Goal: Task Accomplishment & Management: Complete application form

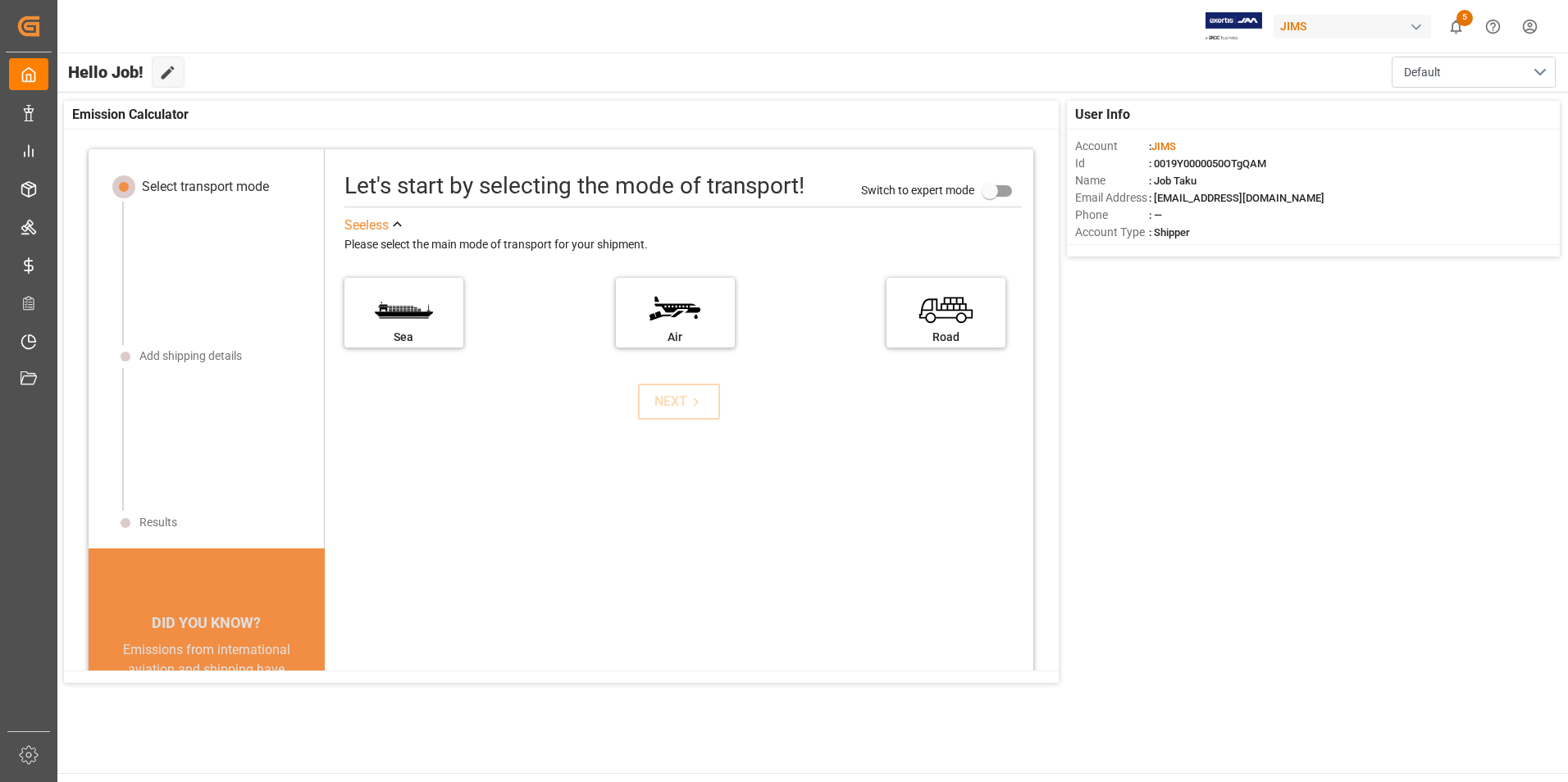
click at [831, 533] on div "Let's start by selecting the mode of transport! Switch to expert mode See less …" at bounding box center [679, 498] width 708 height 665
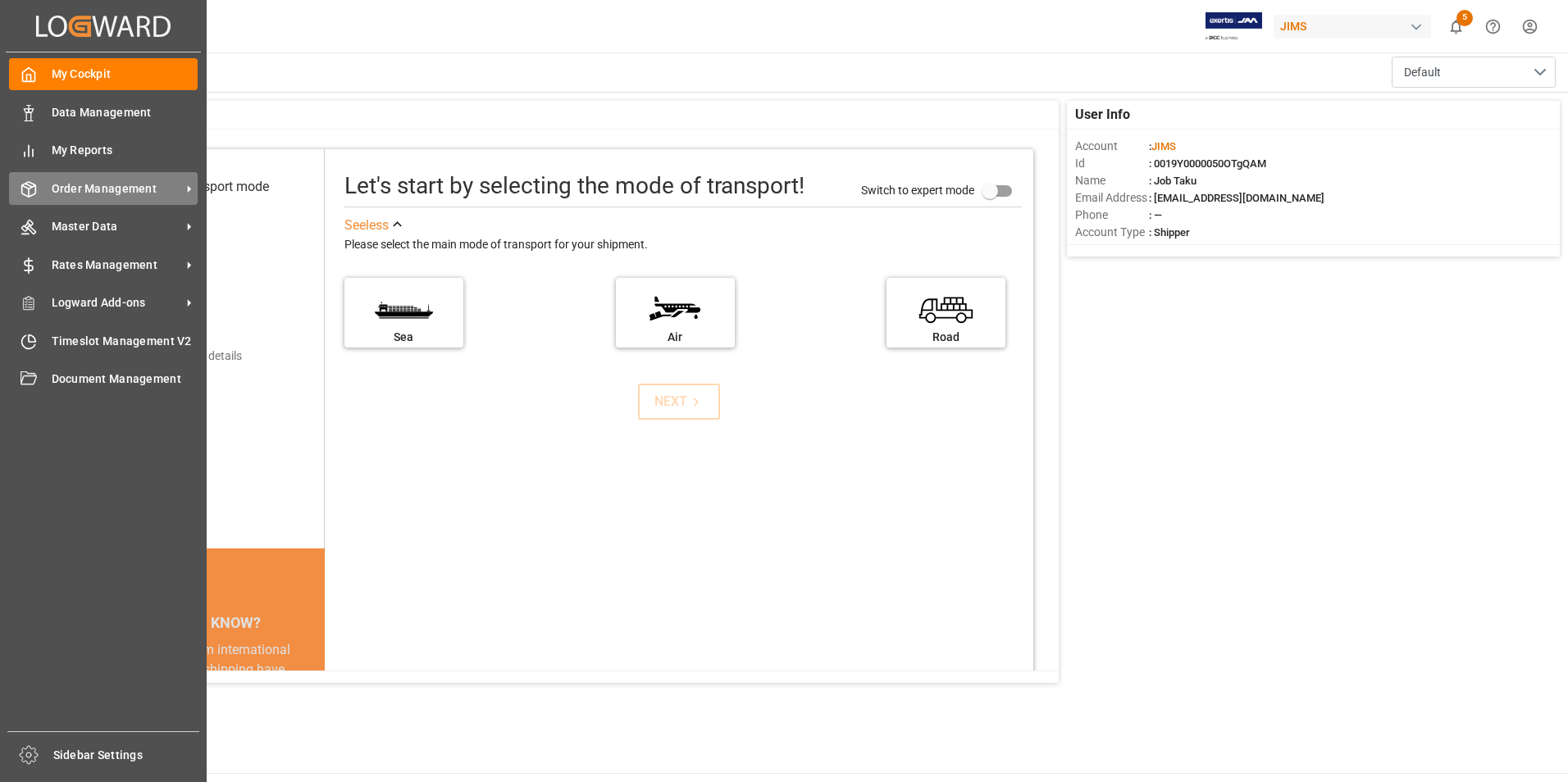
click at [96, 189] on span "Order Management" at bounding box center [116, 189] width 130 height 17
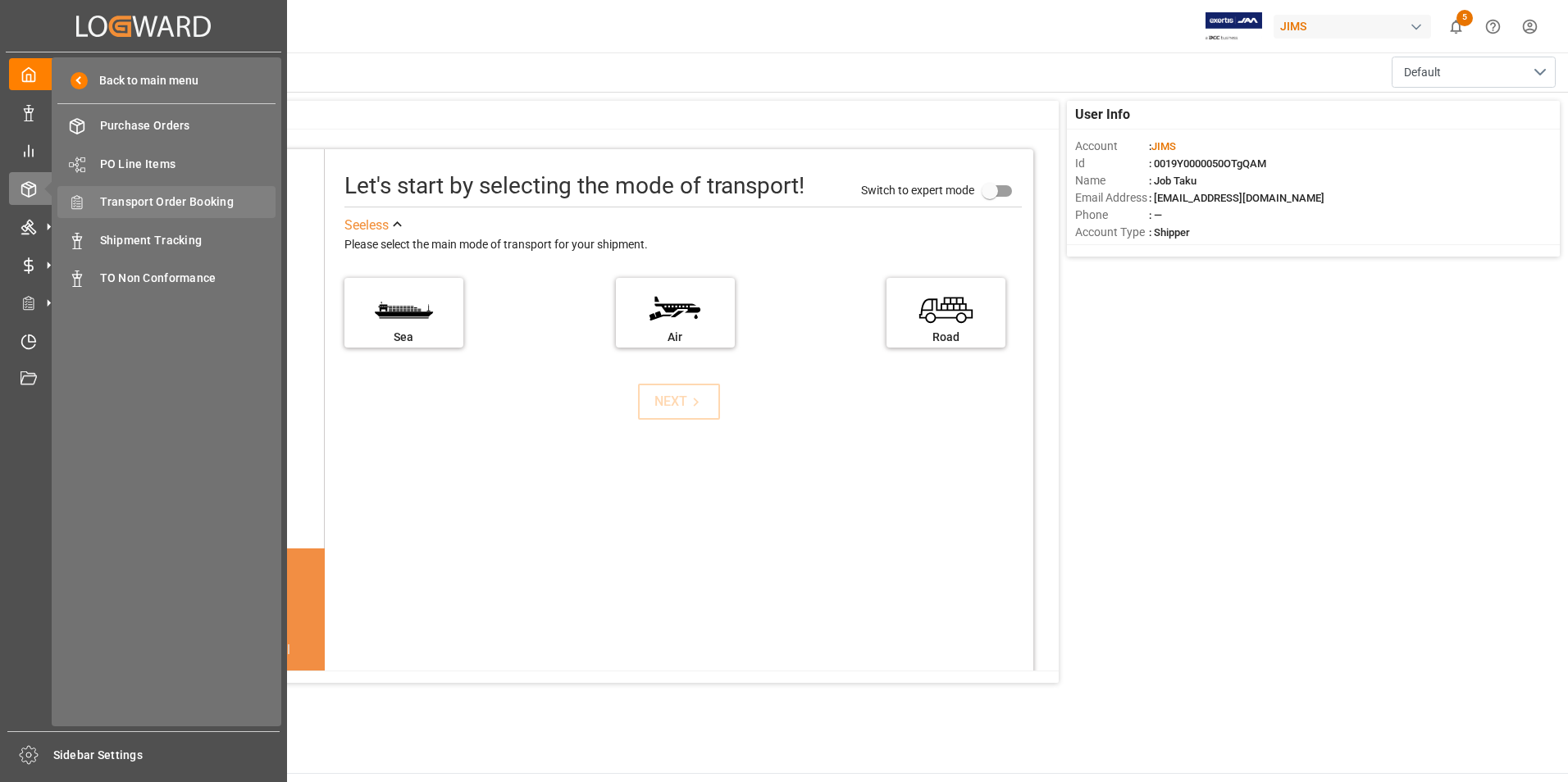
click at [180, 204] on span "Transport Order Booking" at bounding box center [188, 202] width 176 height 17
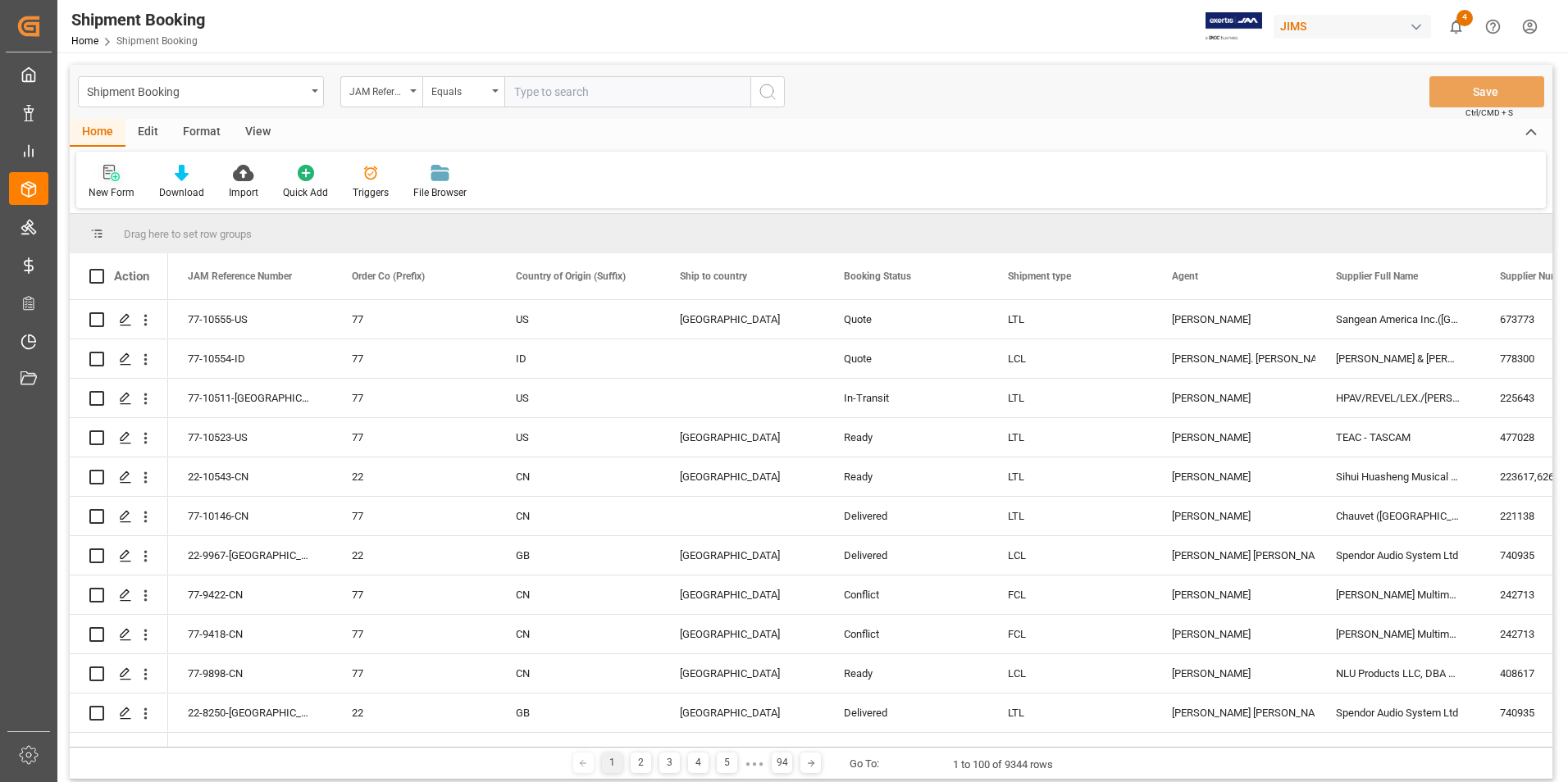
click at [116, 196] on div "New Form" at bounding box center [111, 192] width 46 height 15
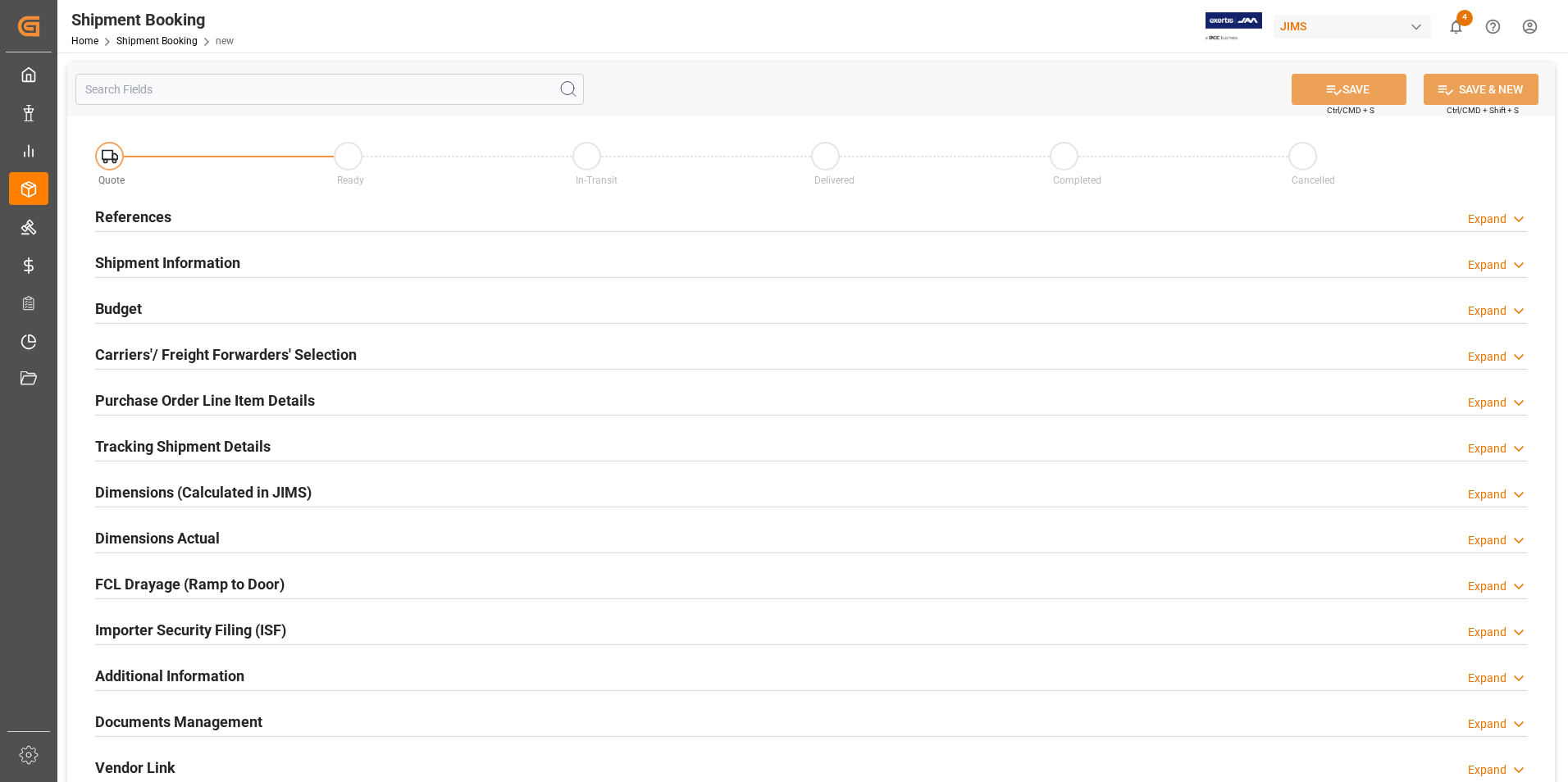
click at [156, 210] on h2 "References" at bounding box center [133, 216] width 76 height 22
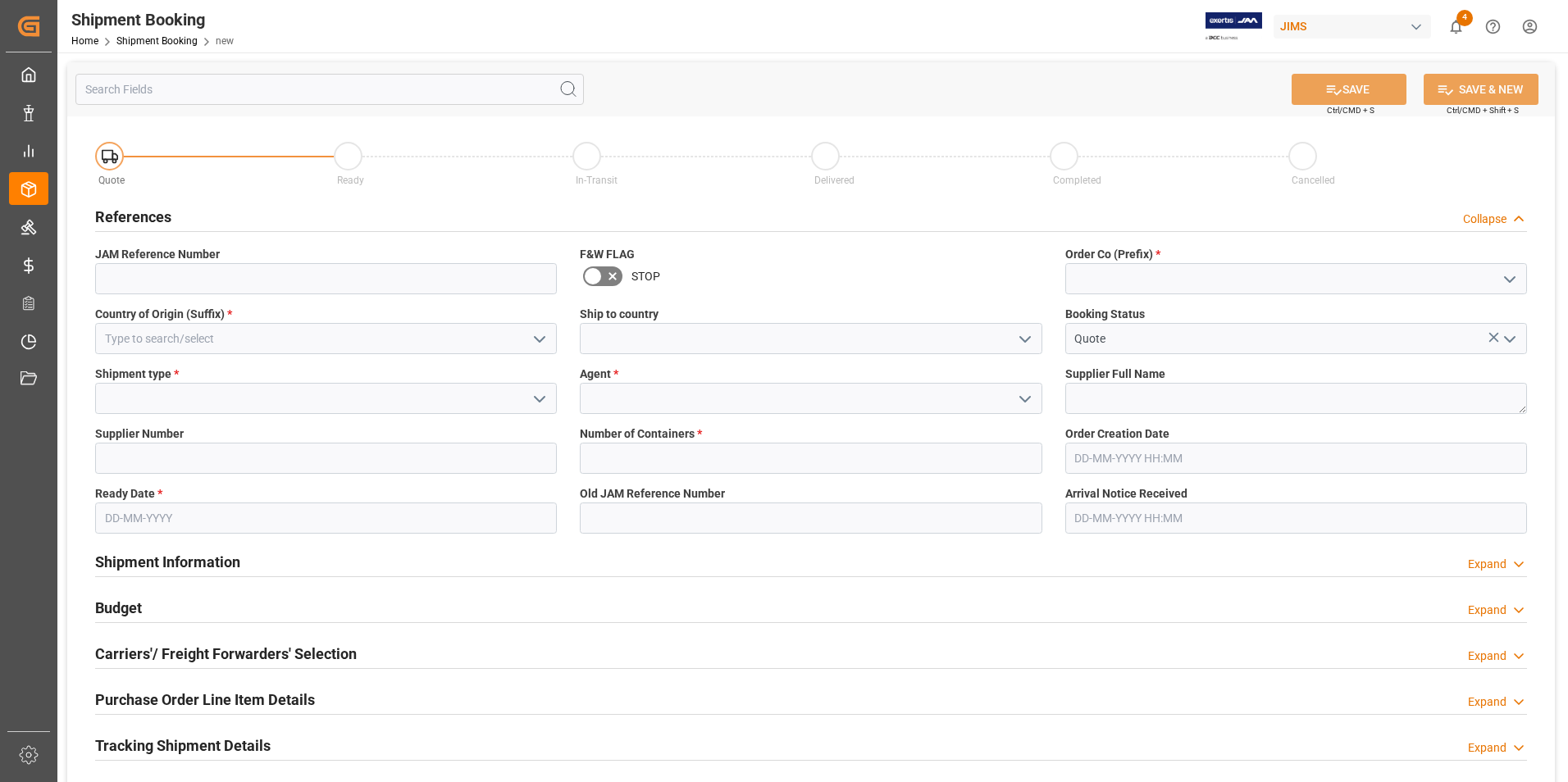
click at [1512, 275] on icon "open menu" at bounding box center [1510, 279] width 20 height 20
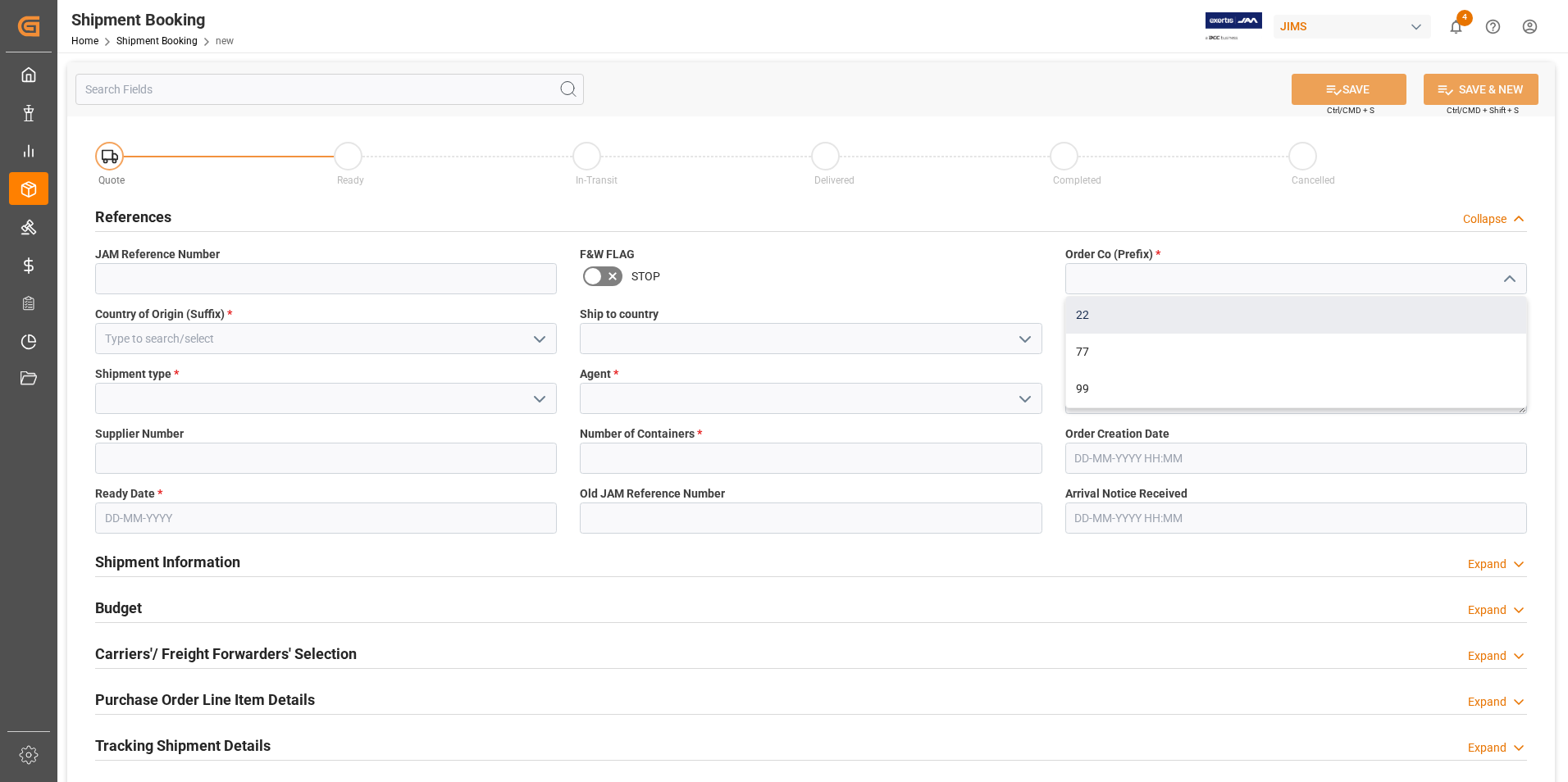
click at [1090, 315] on div "22" at bounding box center [1295, 315] width 460 height 36
type input "22"
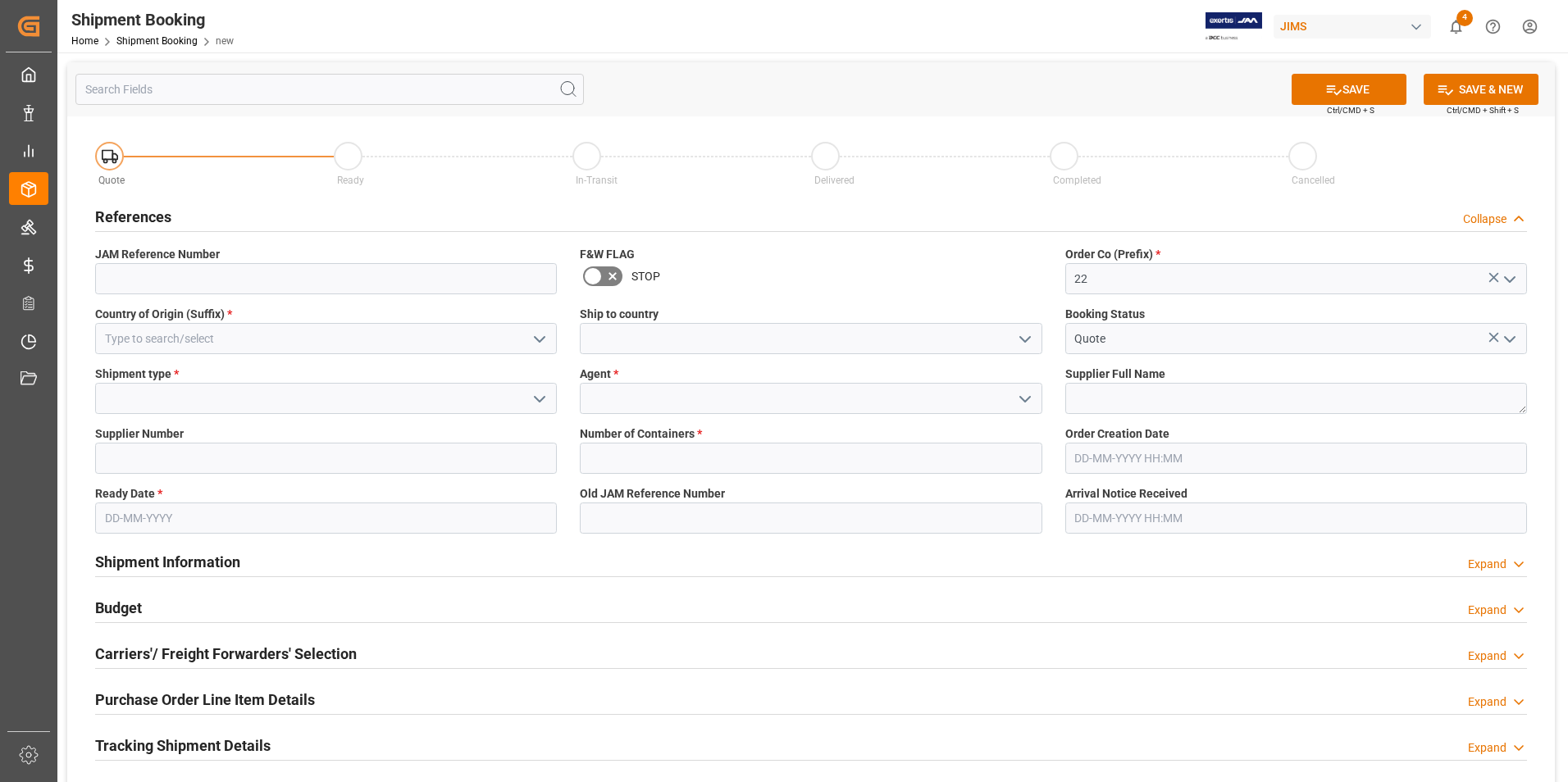
click at [1021, 337] on polyline "open menu" at bounding box center [1025, 340] width 10 height 5
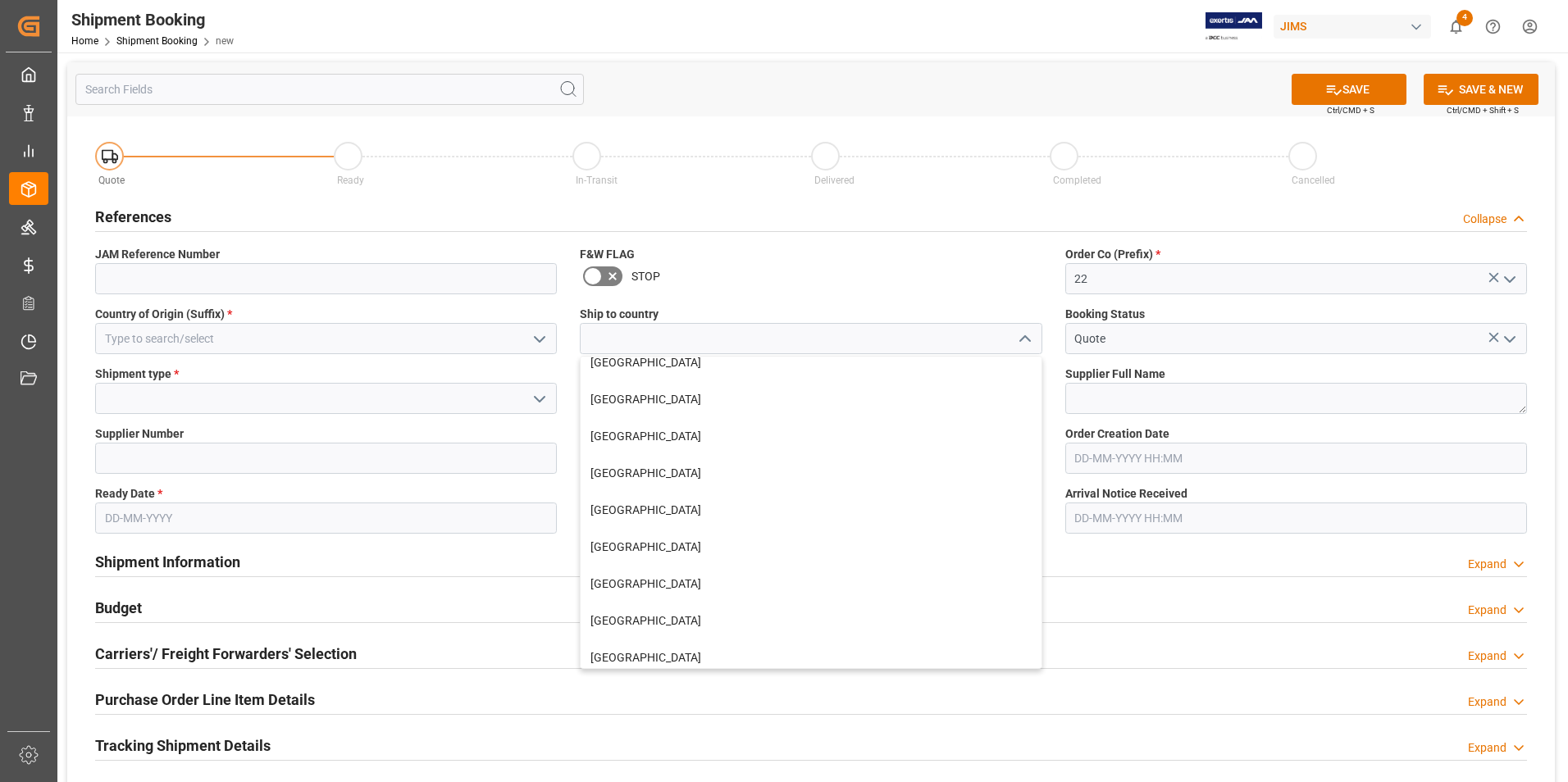
scroll to position [1392, 0]
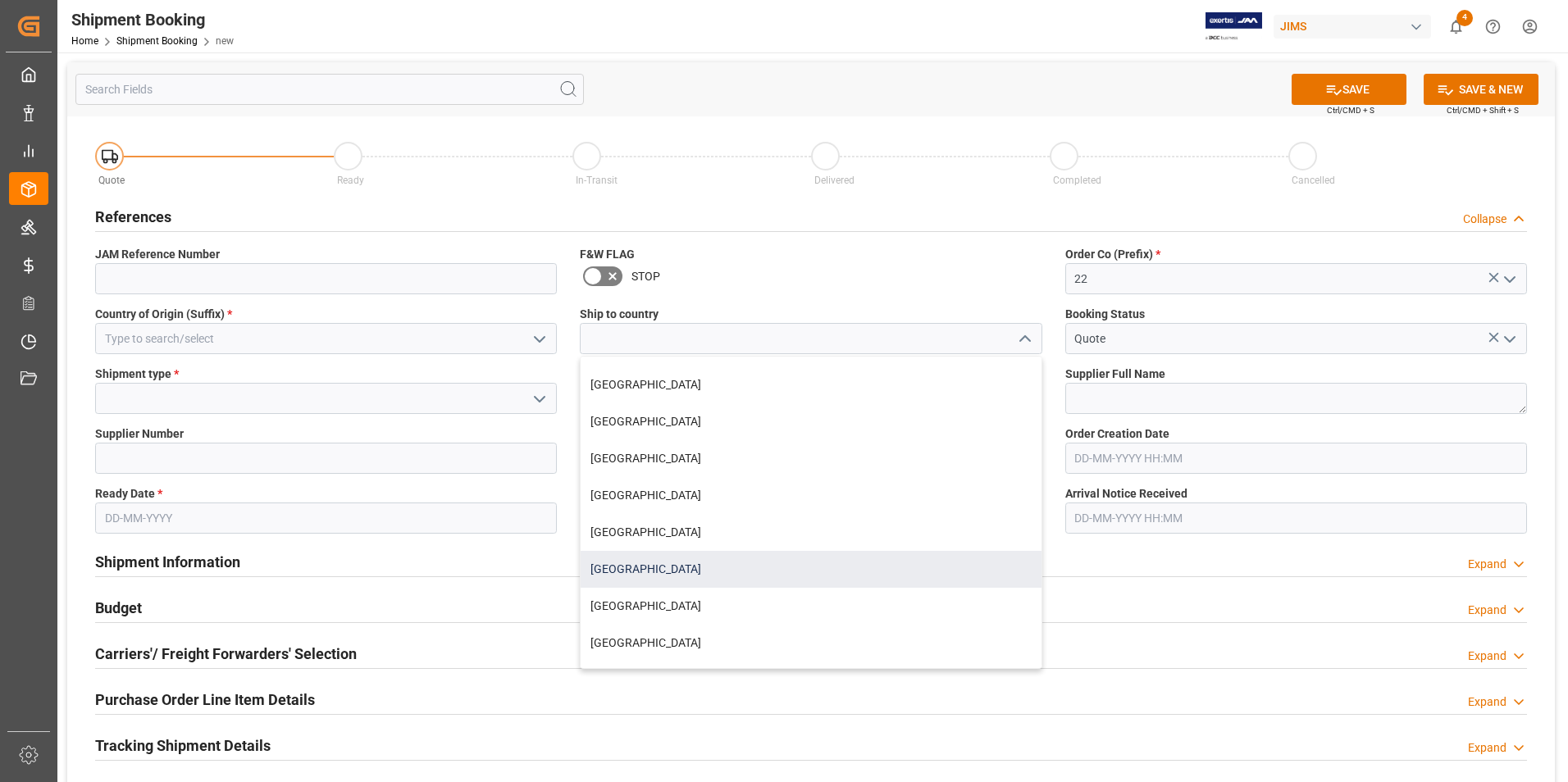
click at [648, 568] on div "[GEOGRAPHIC_DATA]" at bounding box center [810, 569] width 460 height 36
type input "[GEOGRAPHIC_DATA]"
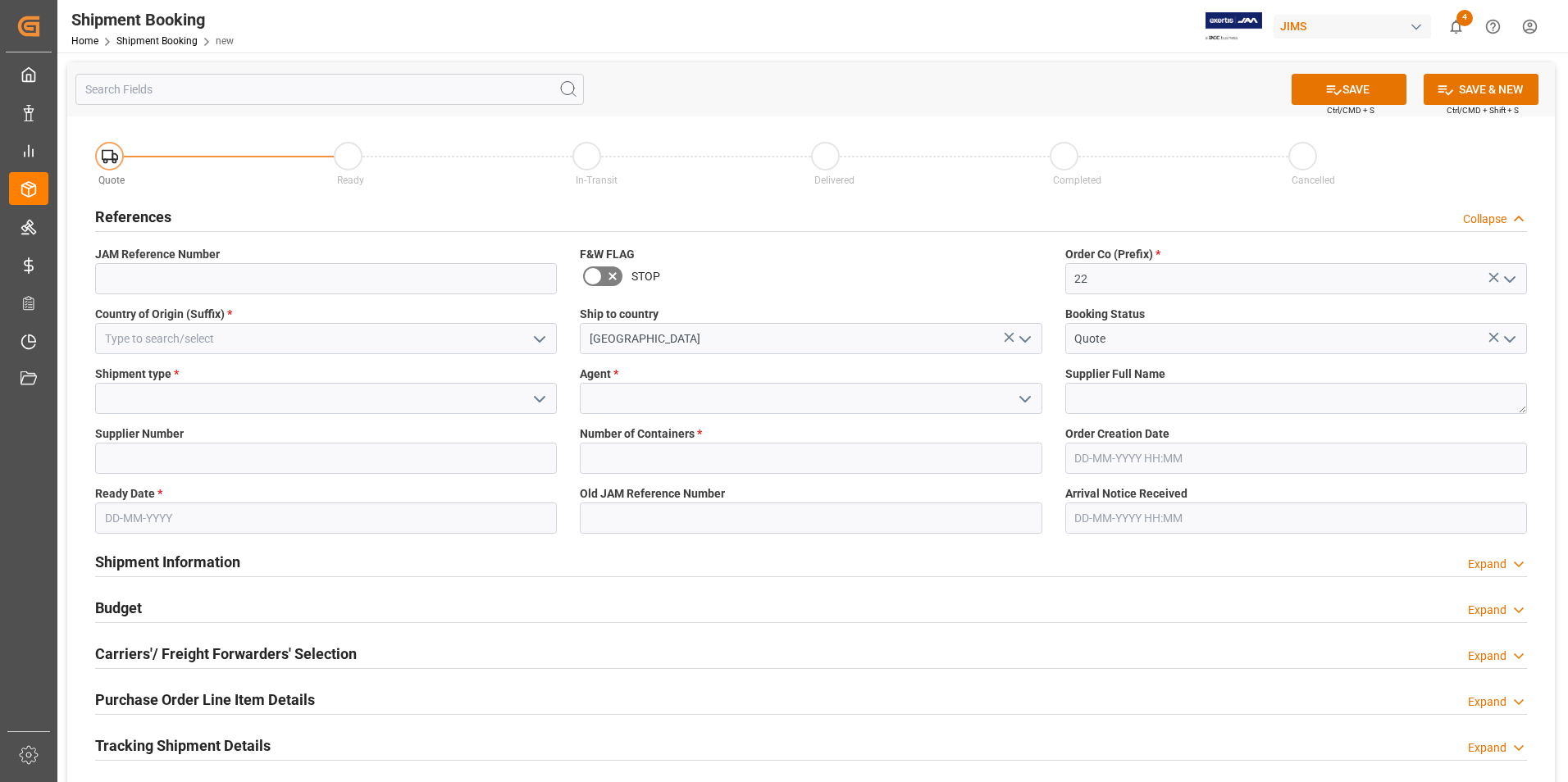
click at [1029, 397] on polyline "open menu" at bounding box center [1025, 400] width 10 height 5
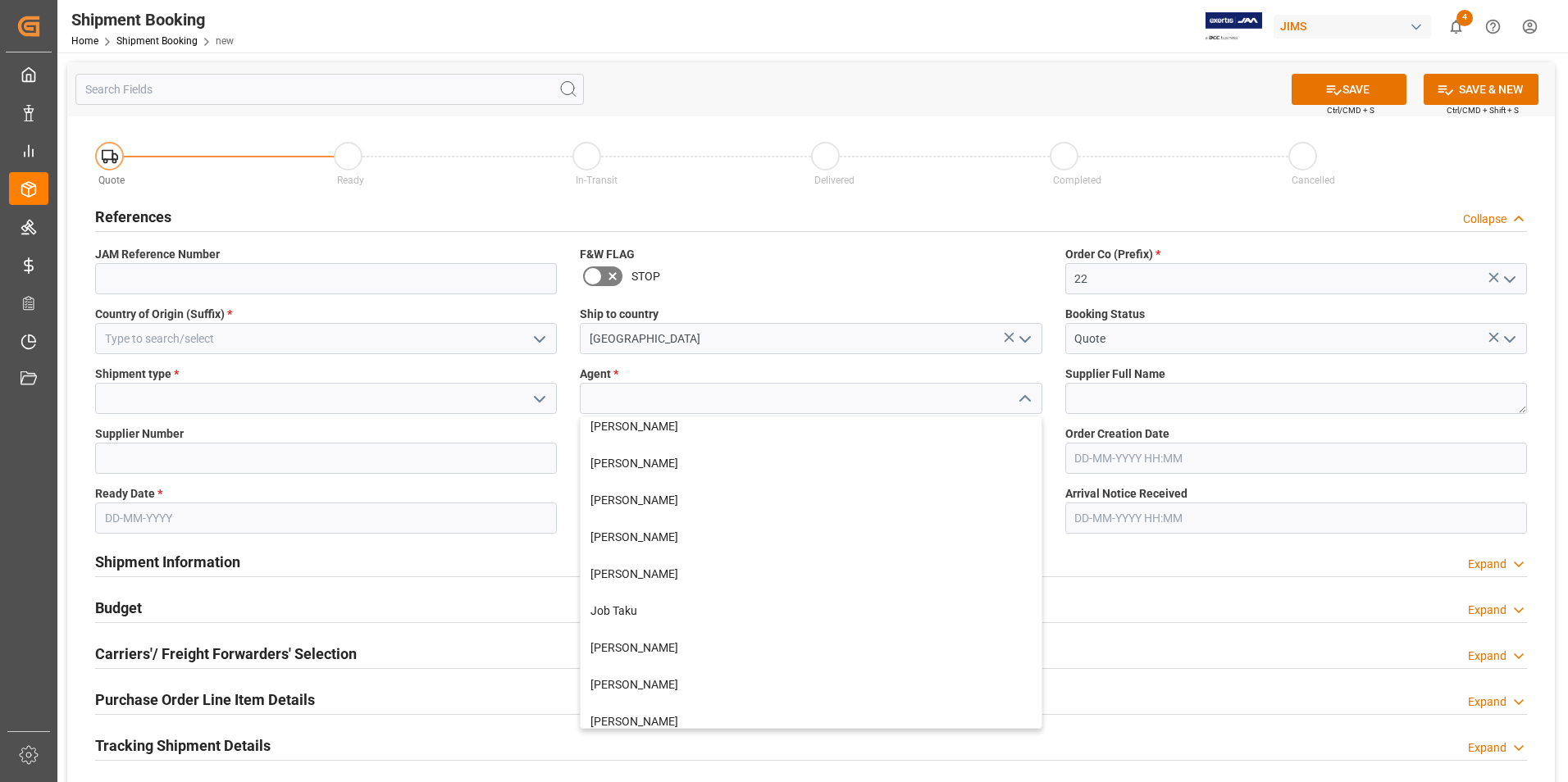
scroll to position [275, 0]
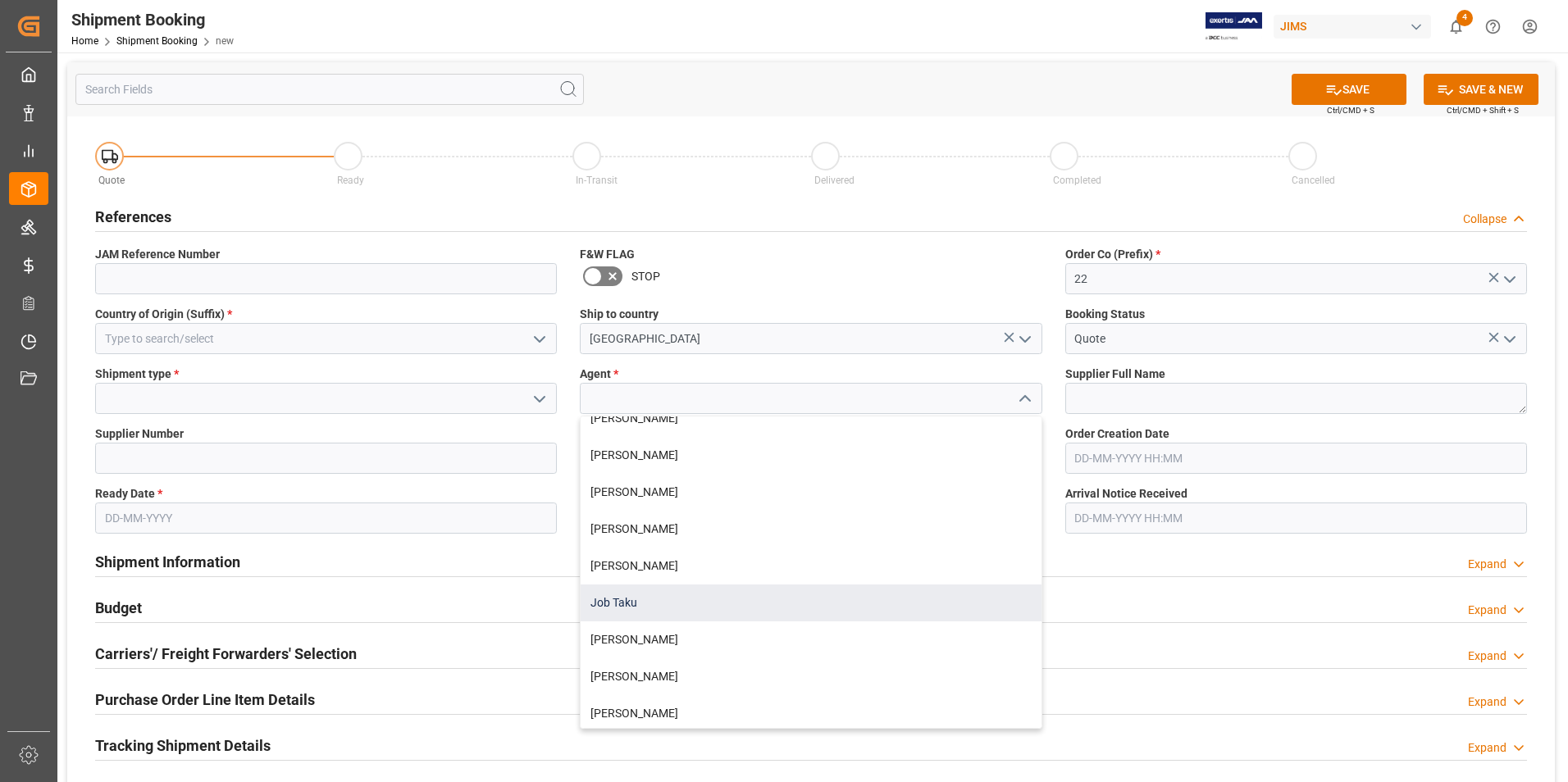
click at [668, 608] on div "Job Taku" at bounding box center [810, 603] width 460 height 36
type input "Job Taku"
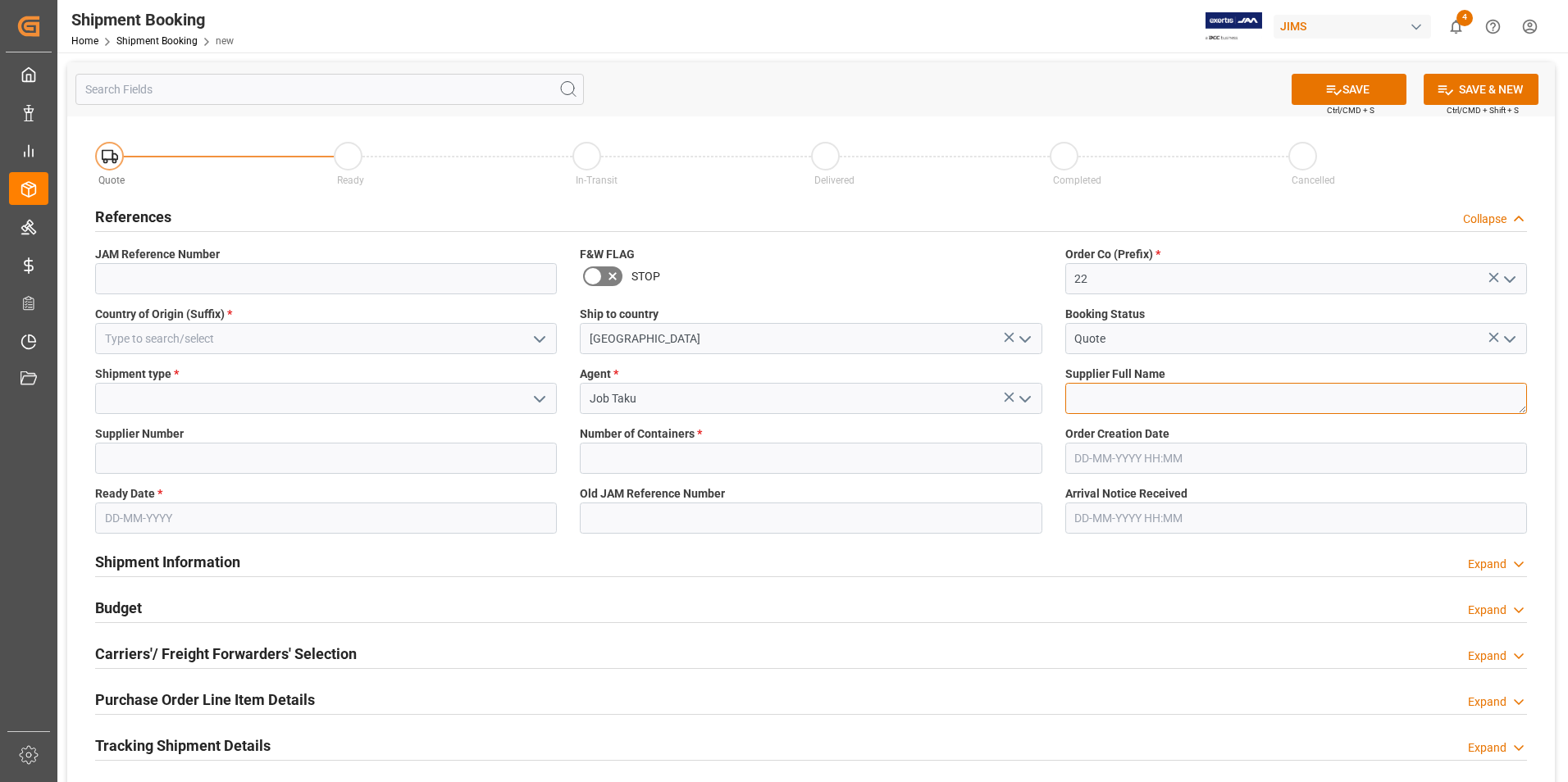
click at [1175, 397] on textarea at bounding box center [1295, 399] width 462 height 31
click at [540, 394] on icon "open menu" at bounding box center [539, 399] width 20 height 20
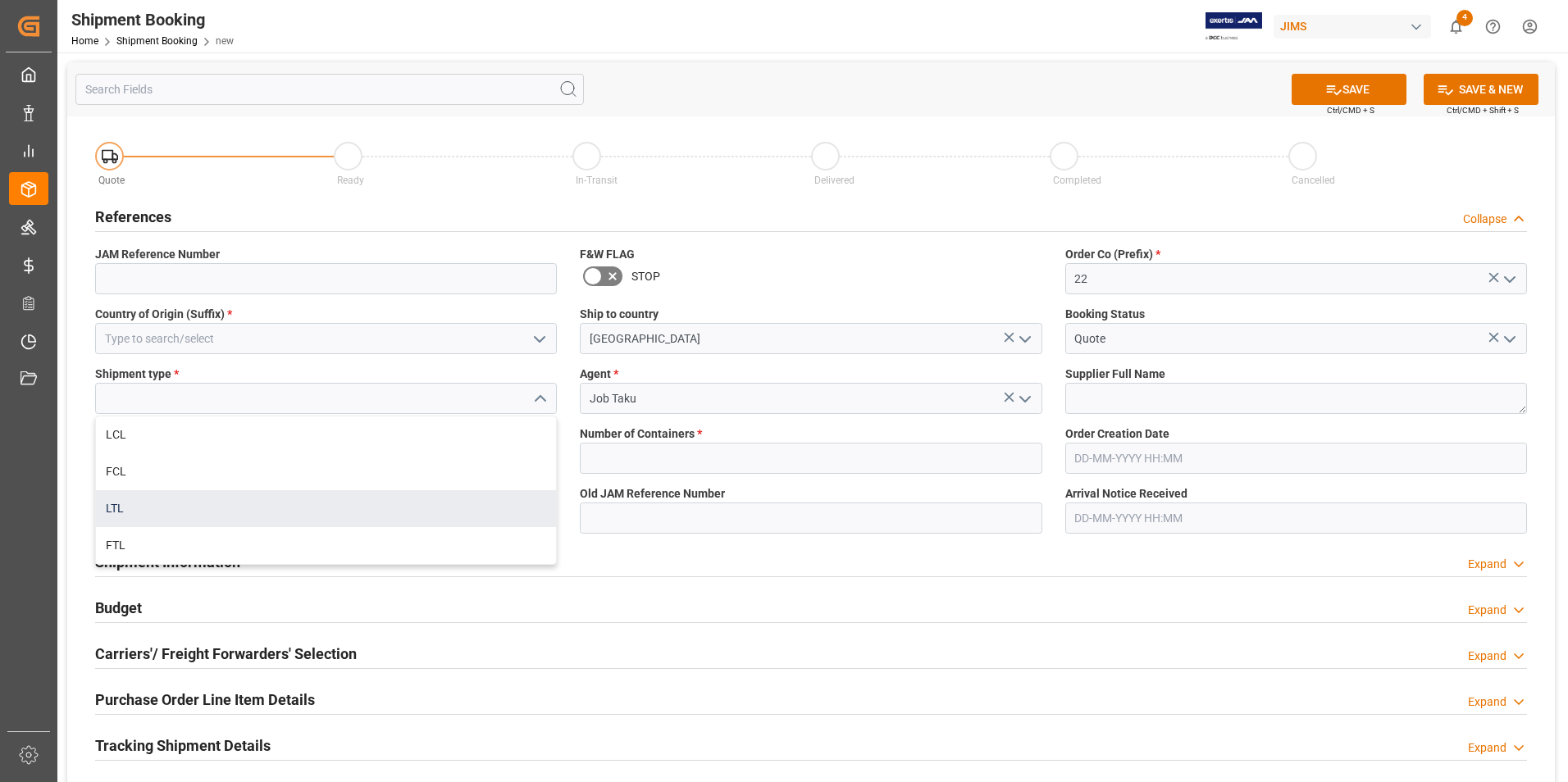
click at [137, 509] on div "LTL" at bounding box center [325, 508] width 460 height 36
type input "LTL"
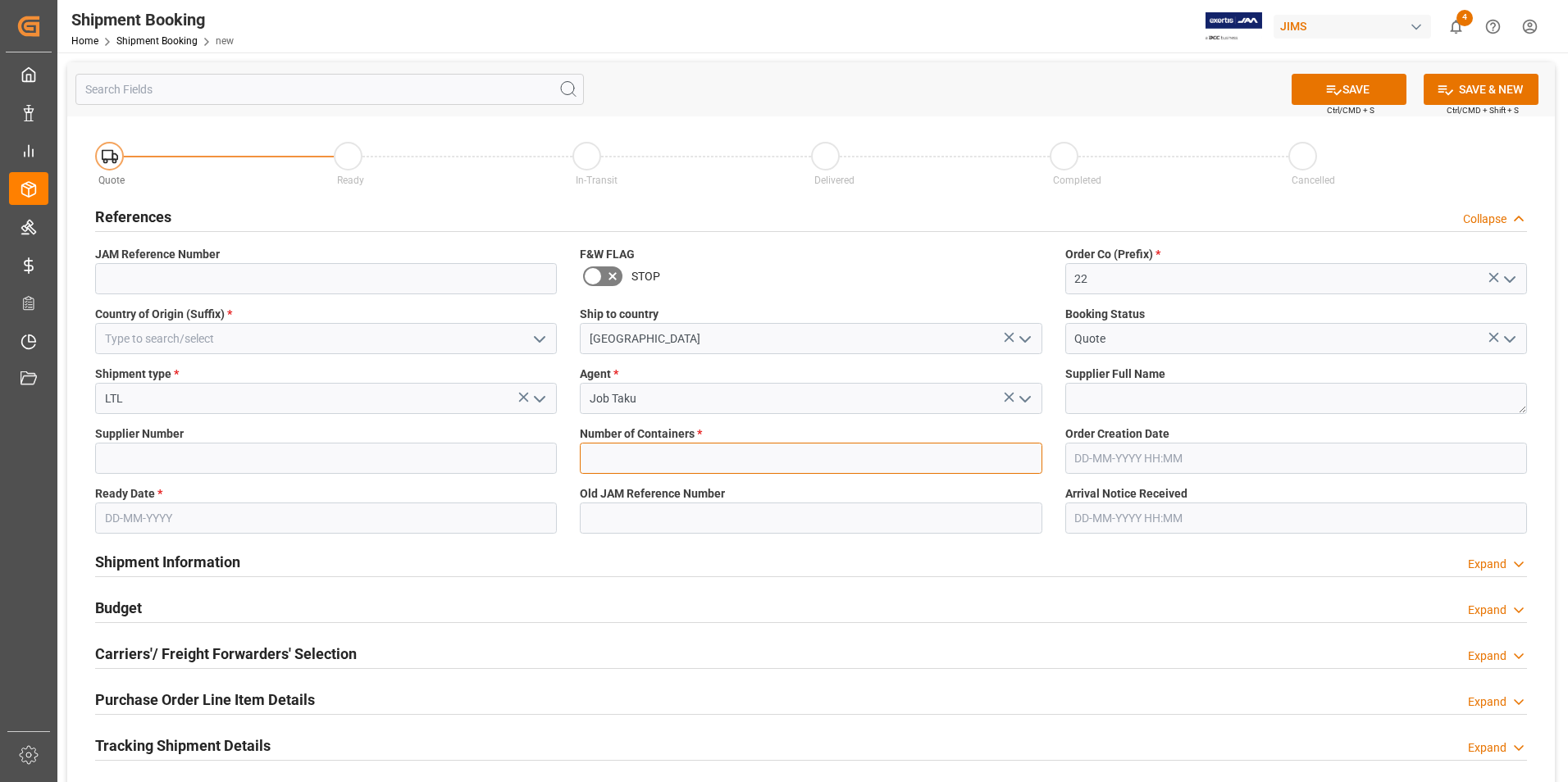
click at [832, 454] on input "text" at bounding box center [810, 458] width 462 height 31
type input "0"
click at [541, 337] on icon "open menu" at bounding box center [539, 339] width 20 height 20
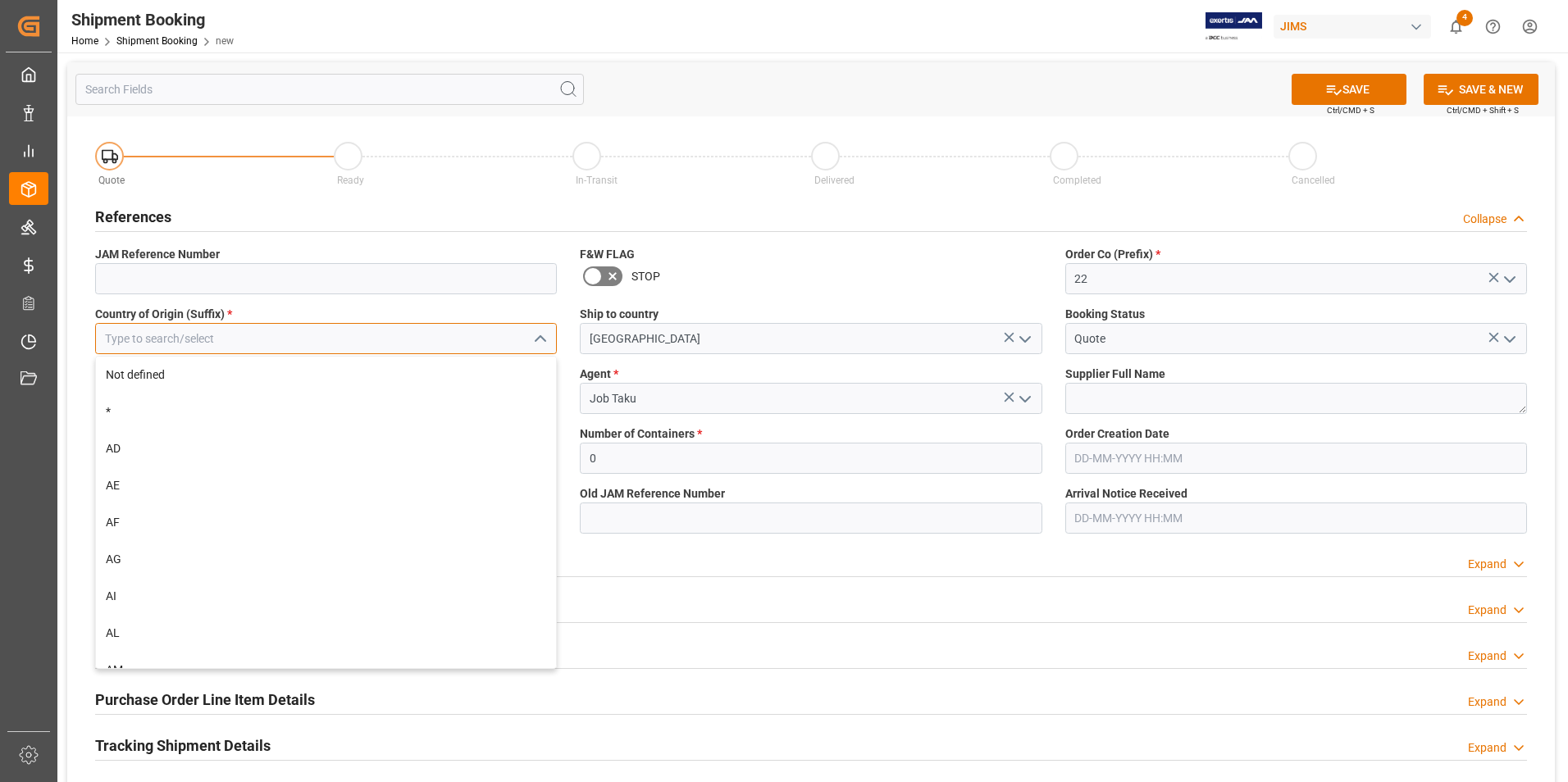
click at [246, 341] on input at bounding box center [325, 339] width 462 height 31
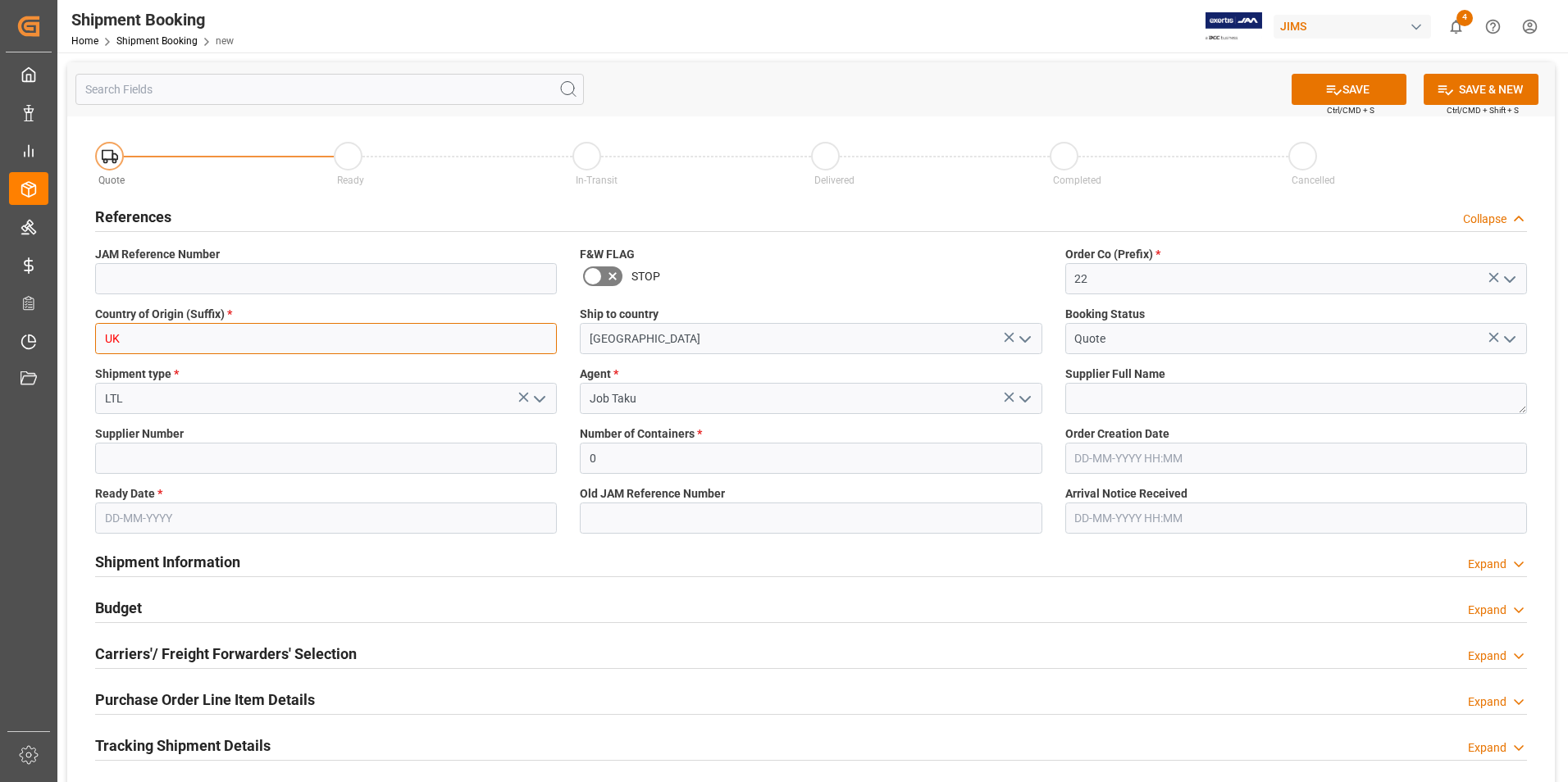
type input "U"
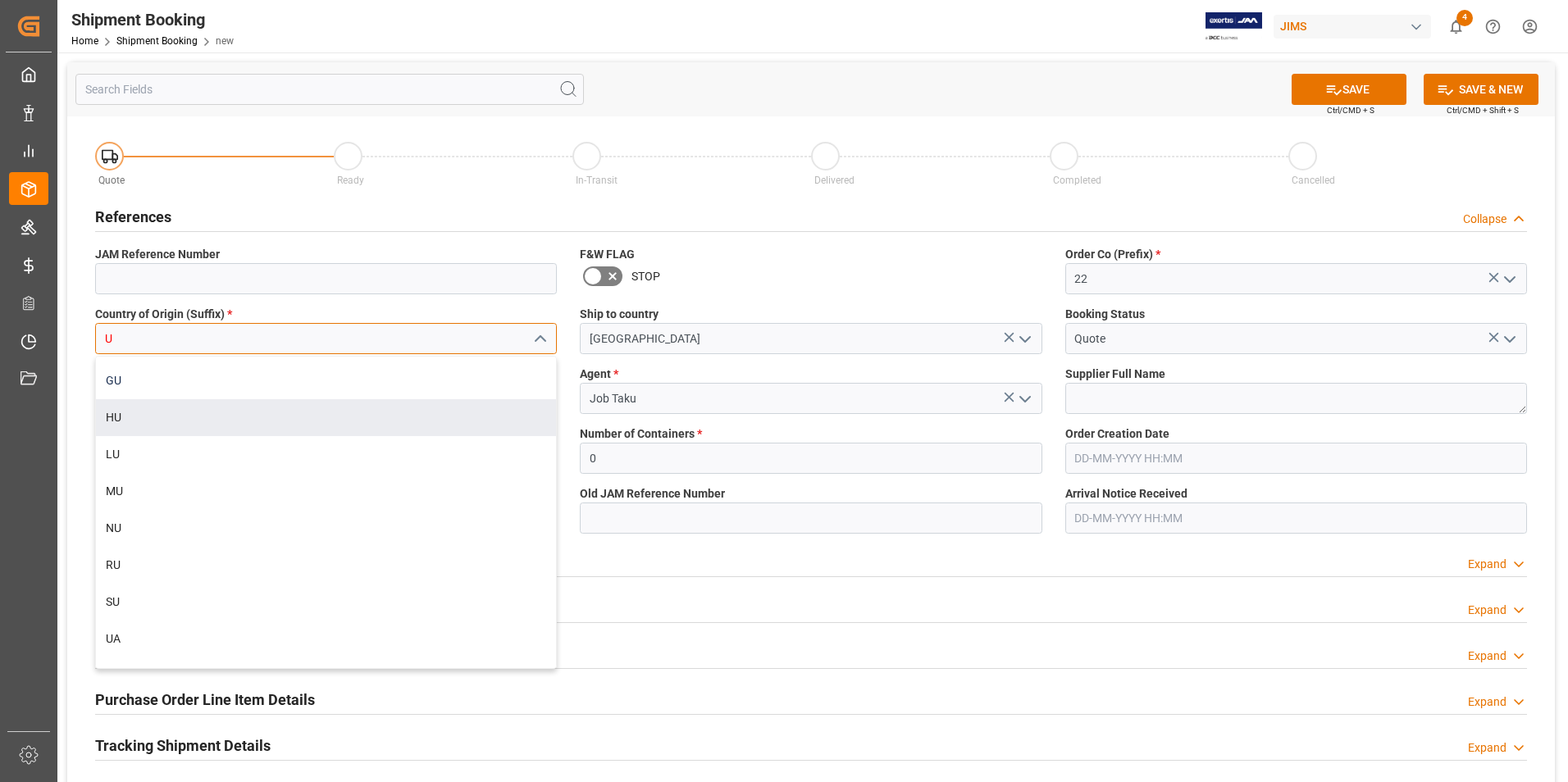
scroll to position [74, 0]
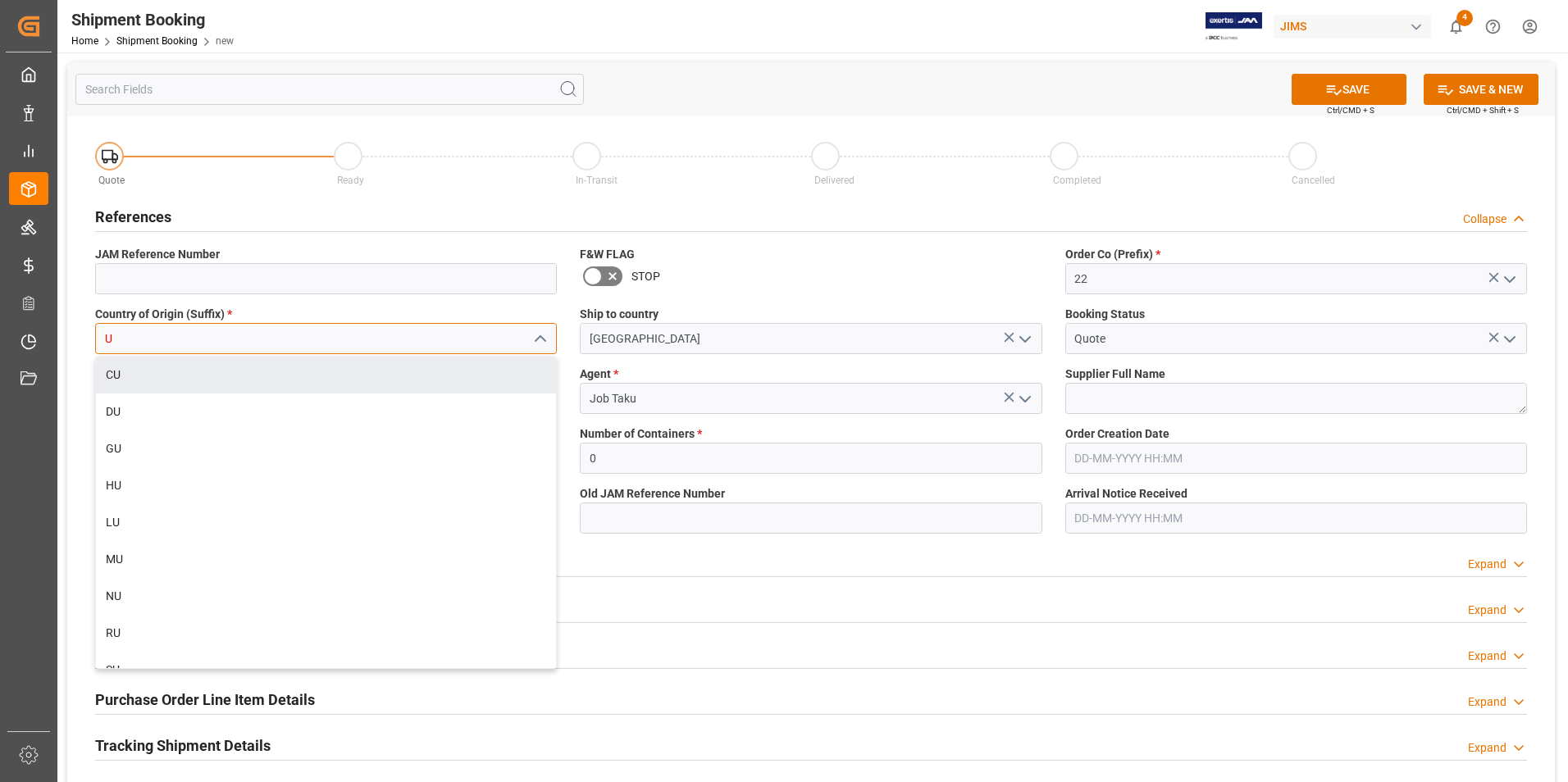
click at [156, 336] on input "U" at bounding box center [325, 339] width 462 height 31
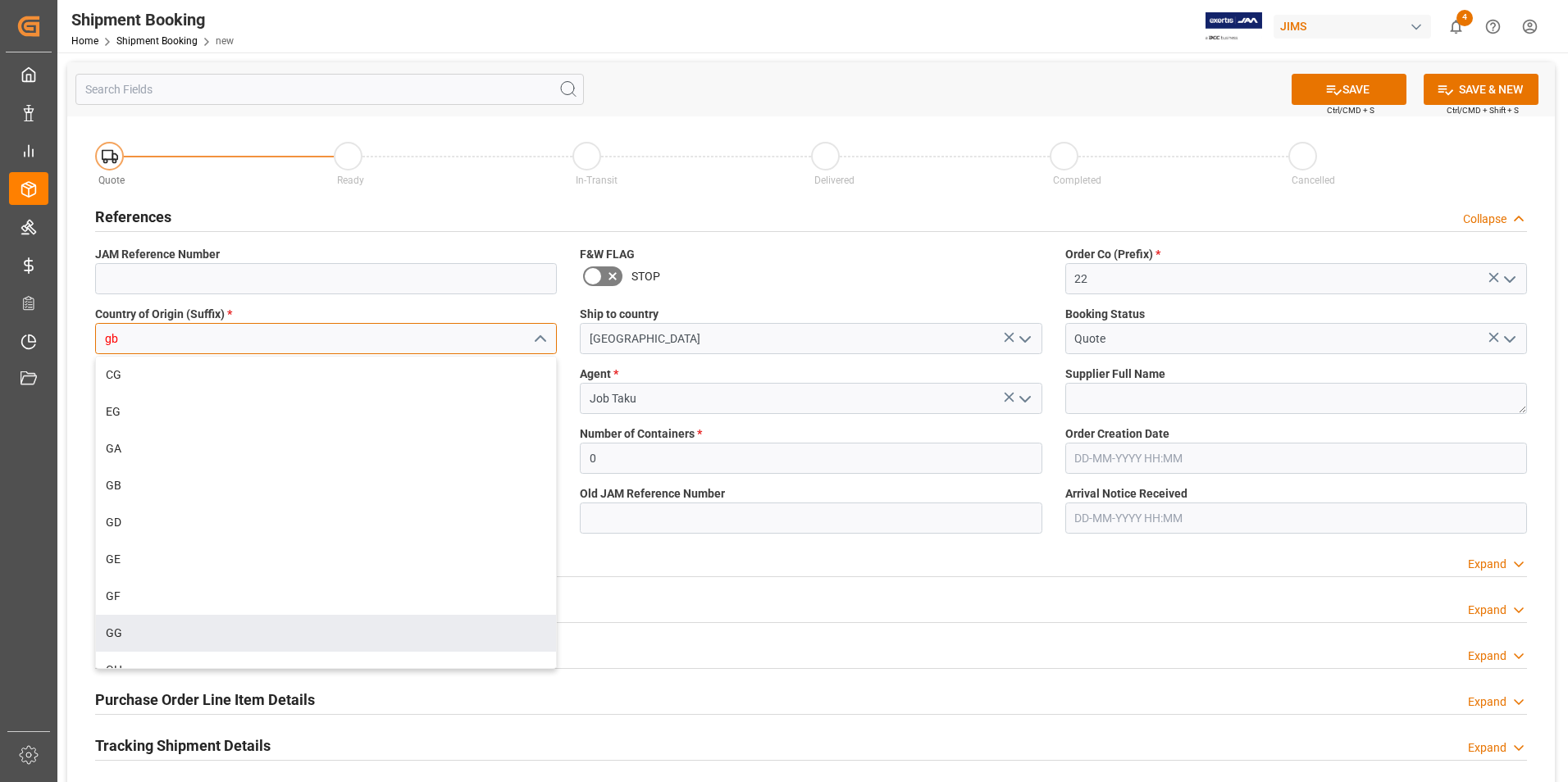
scroll to position [0, 0]
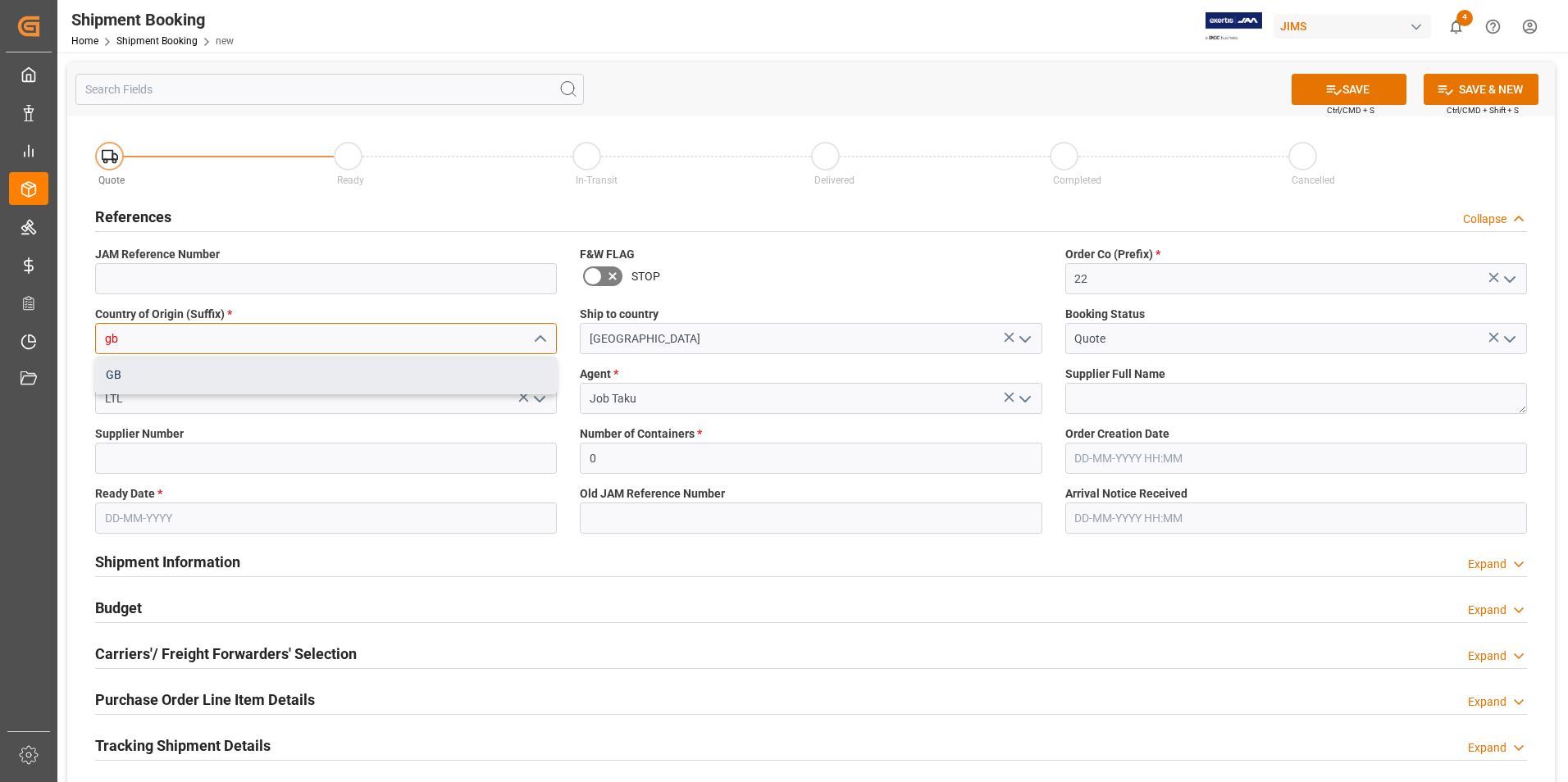
click at [123, 379] on div "GB" at bounding box center [325, 374] width 460 height 36
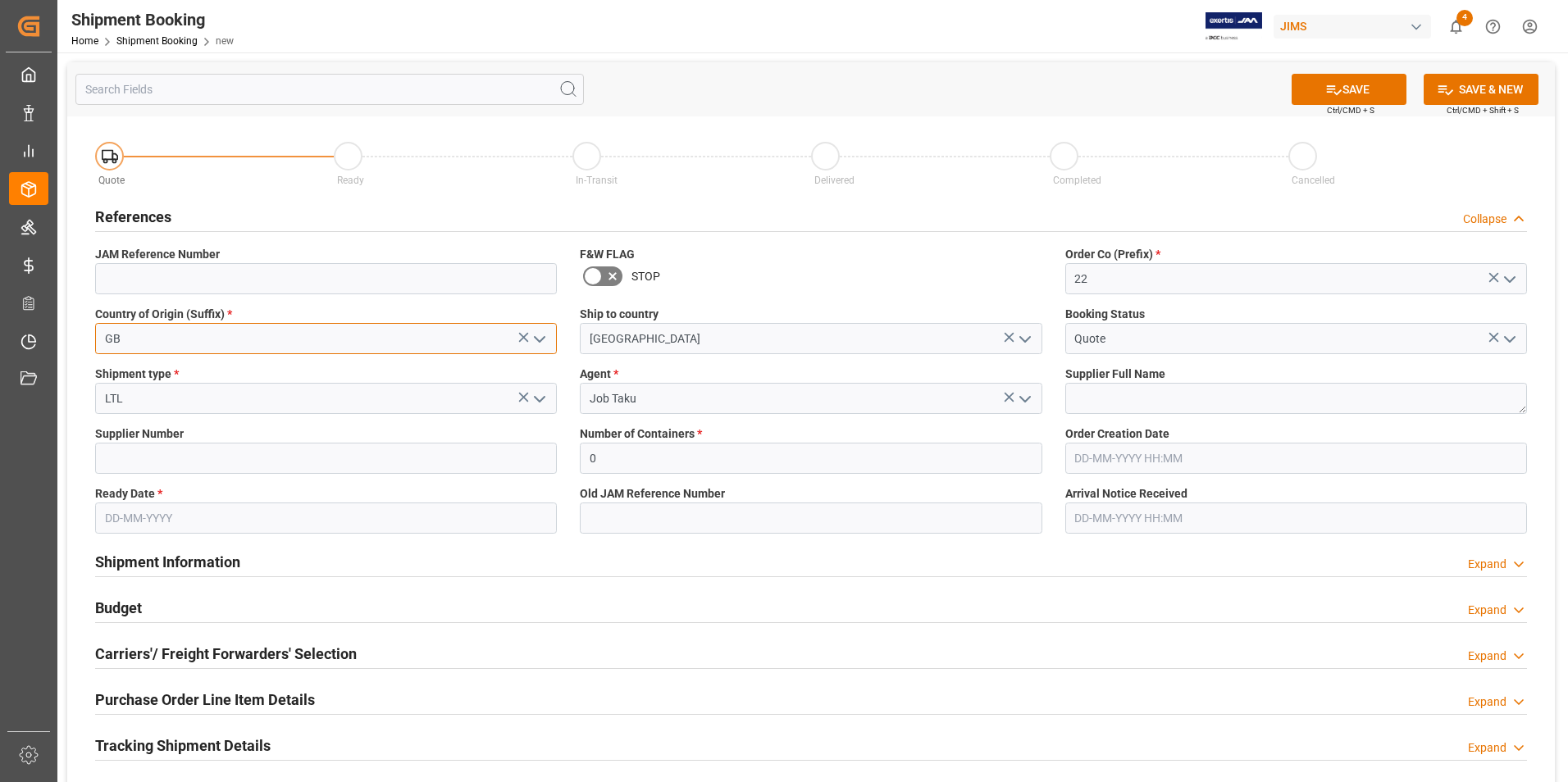
type input "GB"
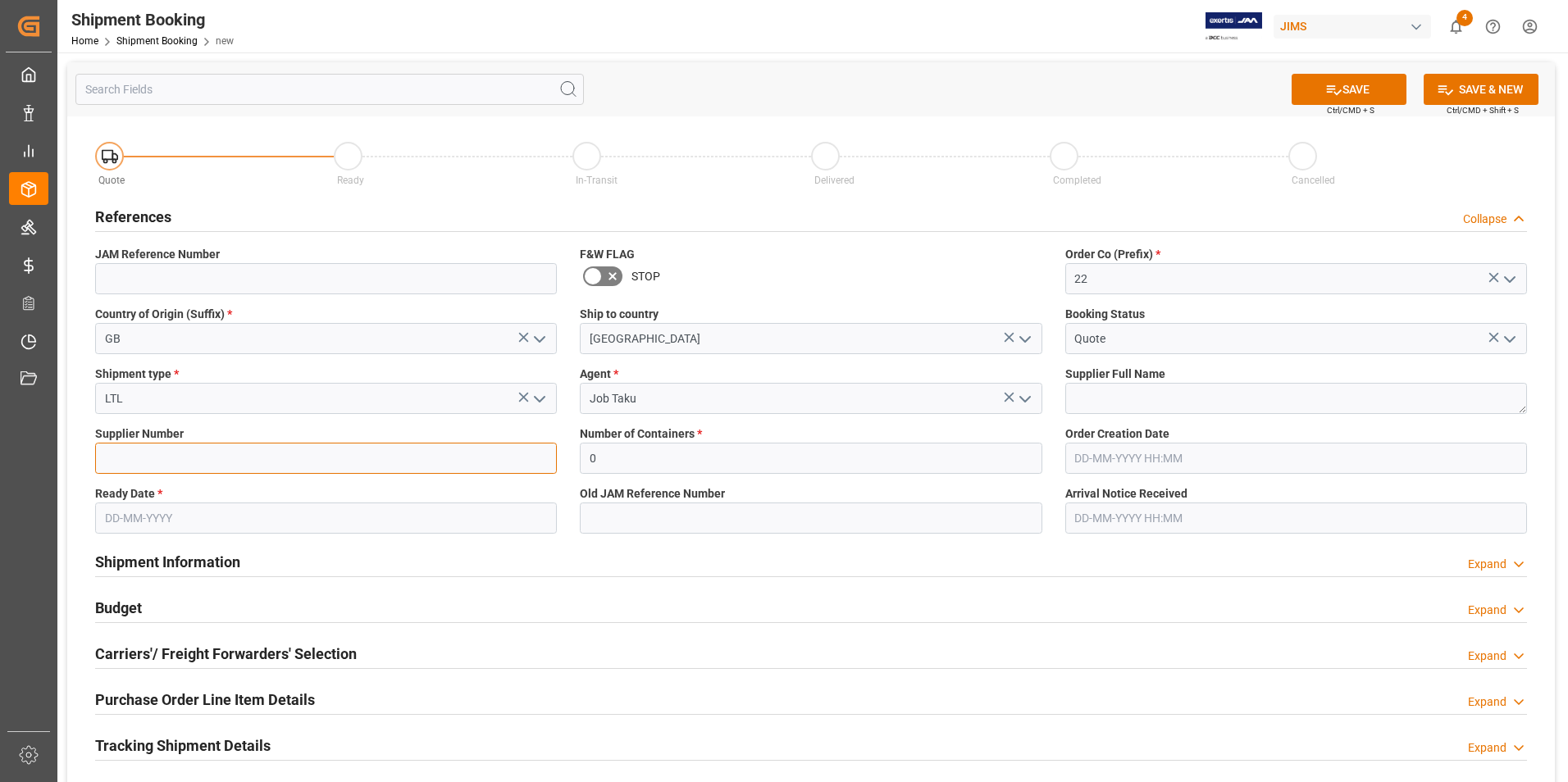
click at [223, 465] on input at bounding box center [325, 458] width 462 height 31
paste input "211738"
type input "211738"
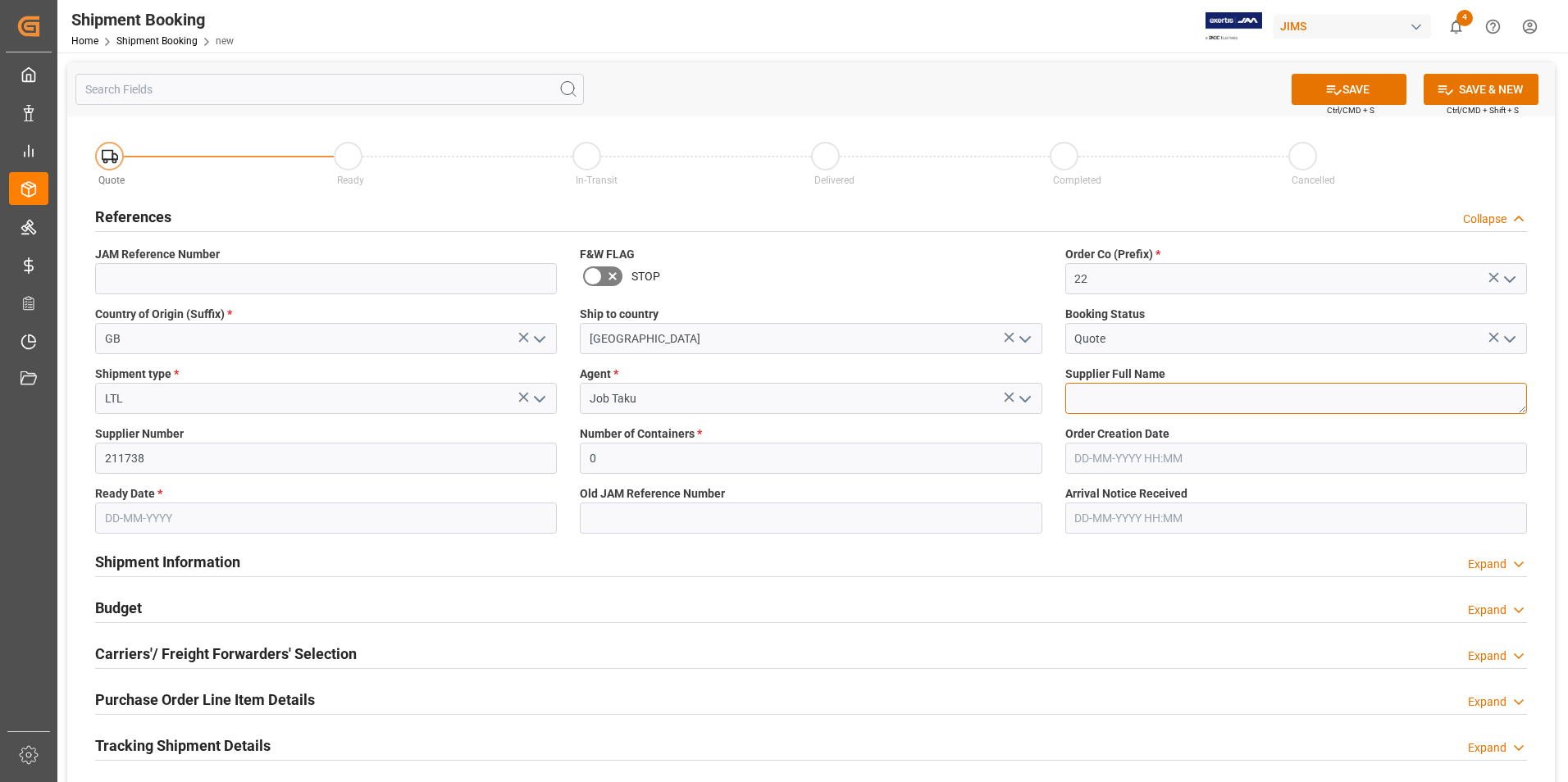
click at [1141, 404] on textarea at bounding box center [1295, 399] width 462 height 31
paste textarea "[PERSON_NAME] & [PERSON_NAME]"
type textarea "[PERSON_NAME] & [PERSON_NAME]"
click at [1364, 89] on button "SAVE" at bounding box center [1349, 89] width 115 height 31
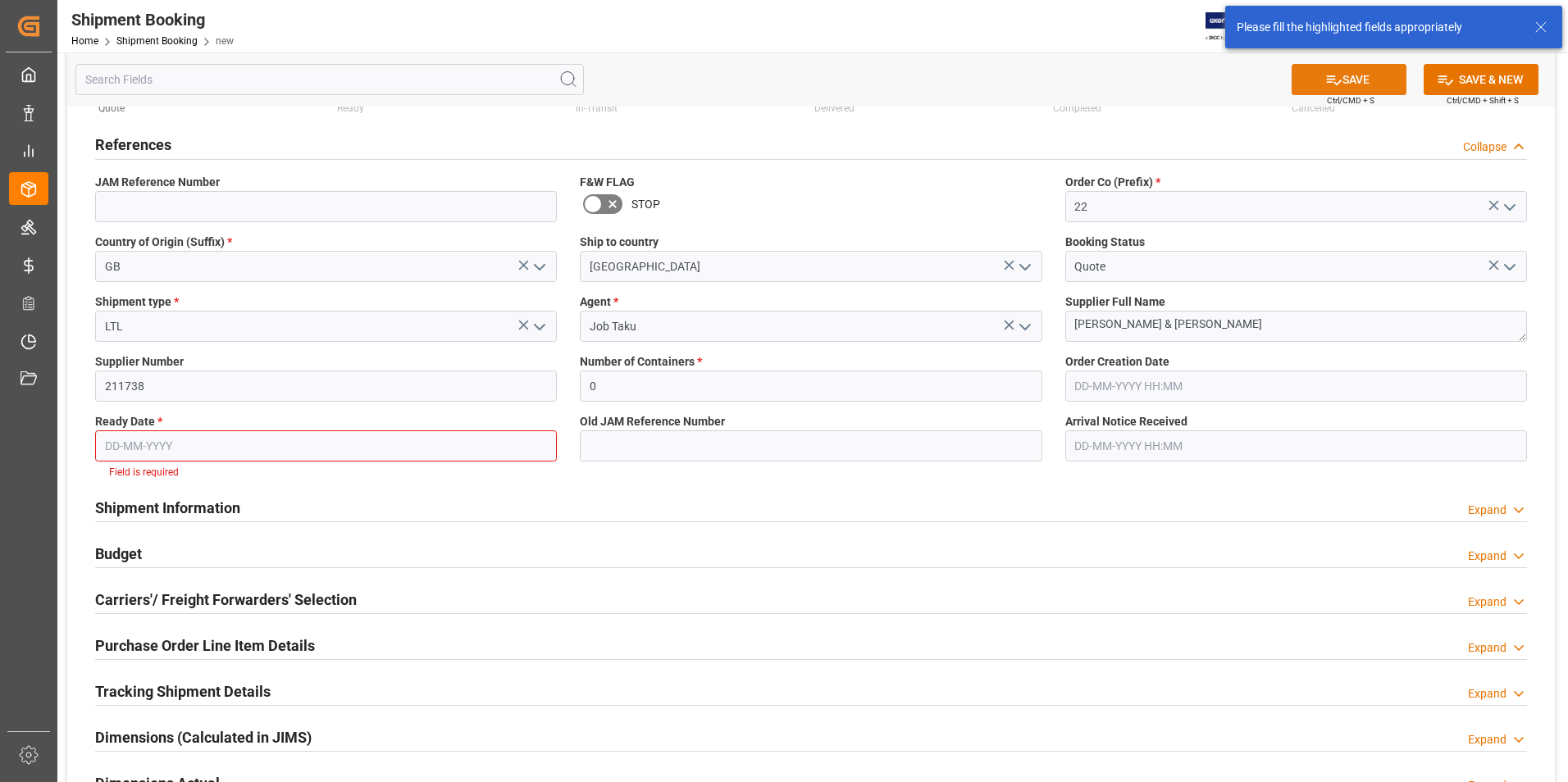
scroll to position [100, 0]
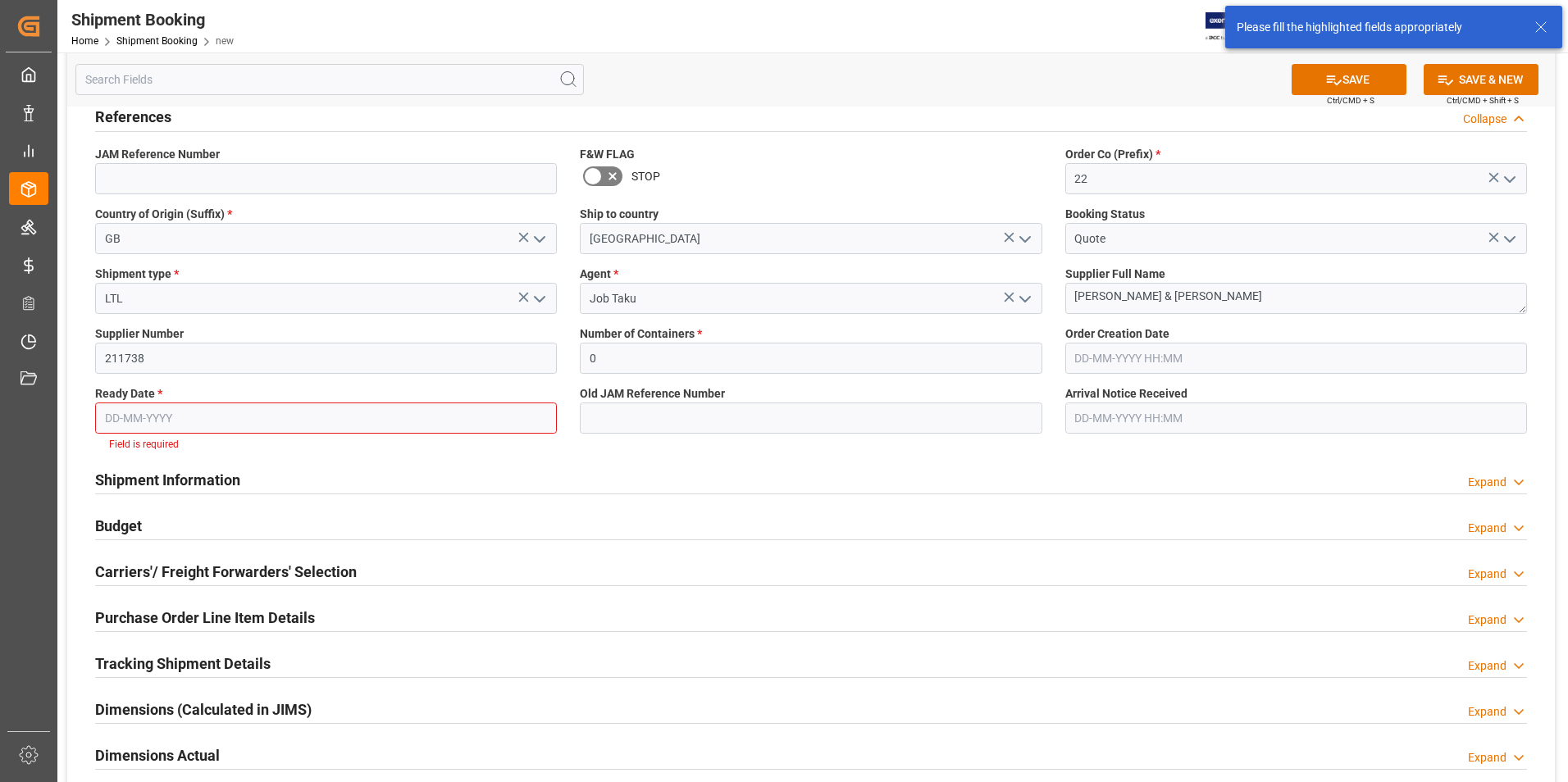
click at [248, 424] on input "text" at bounding box center [325, 418] width 462 height 31
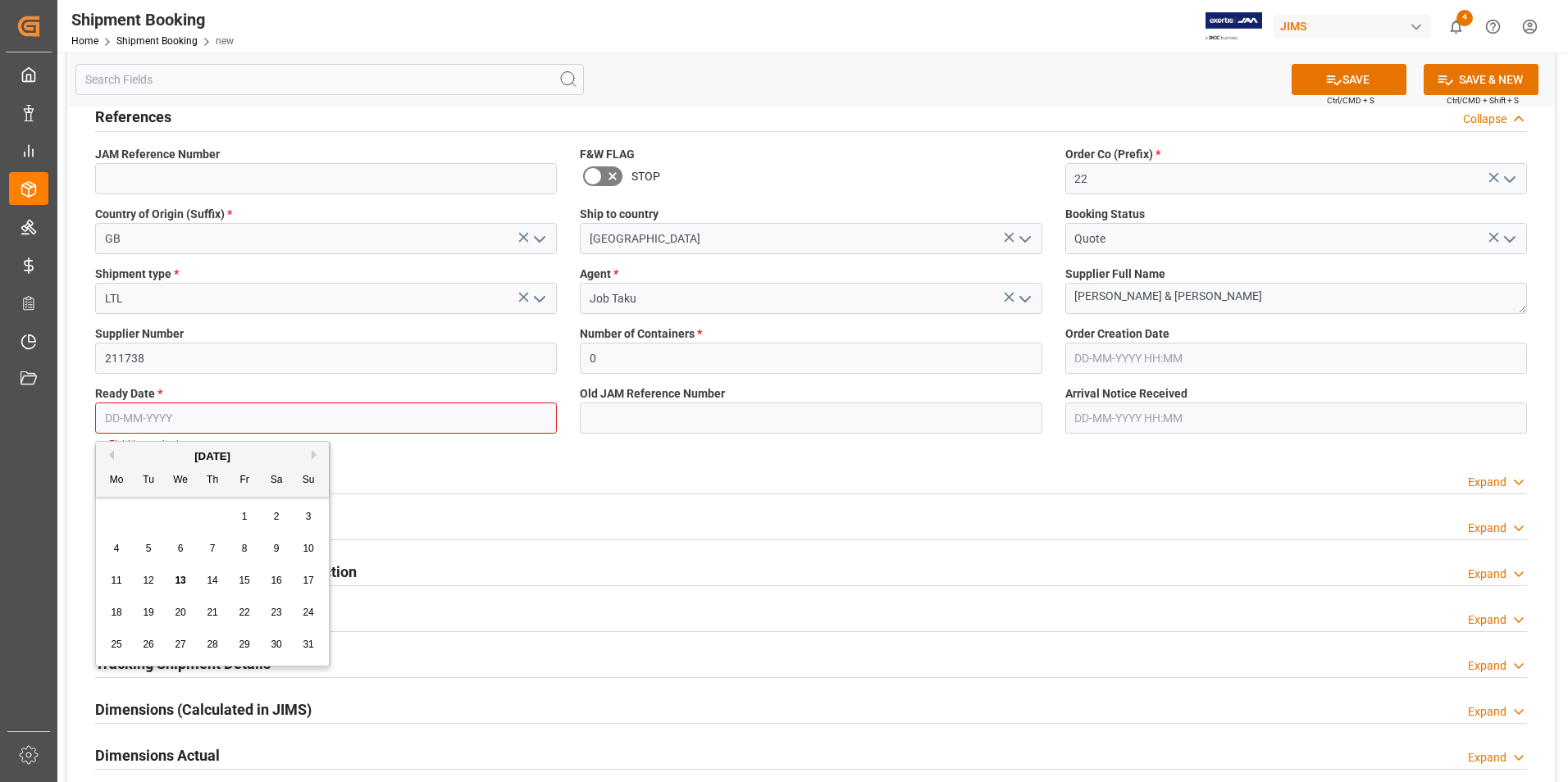
click at [181, 580] on span "13" at bounding box center [180, 580] width 10 height 11
type input "[DATE]"
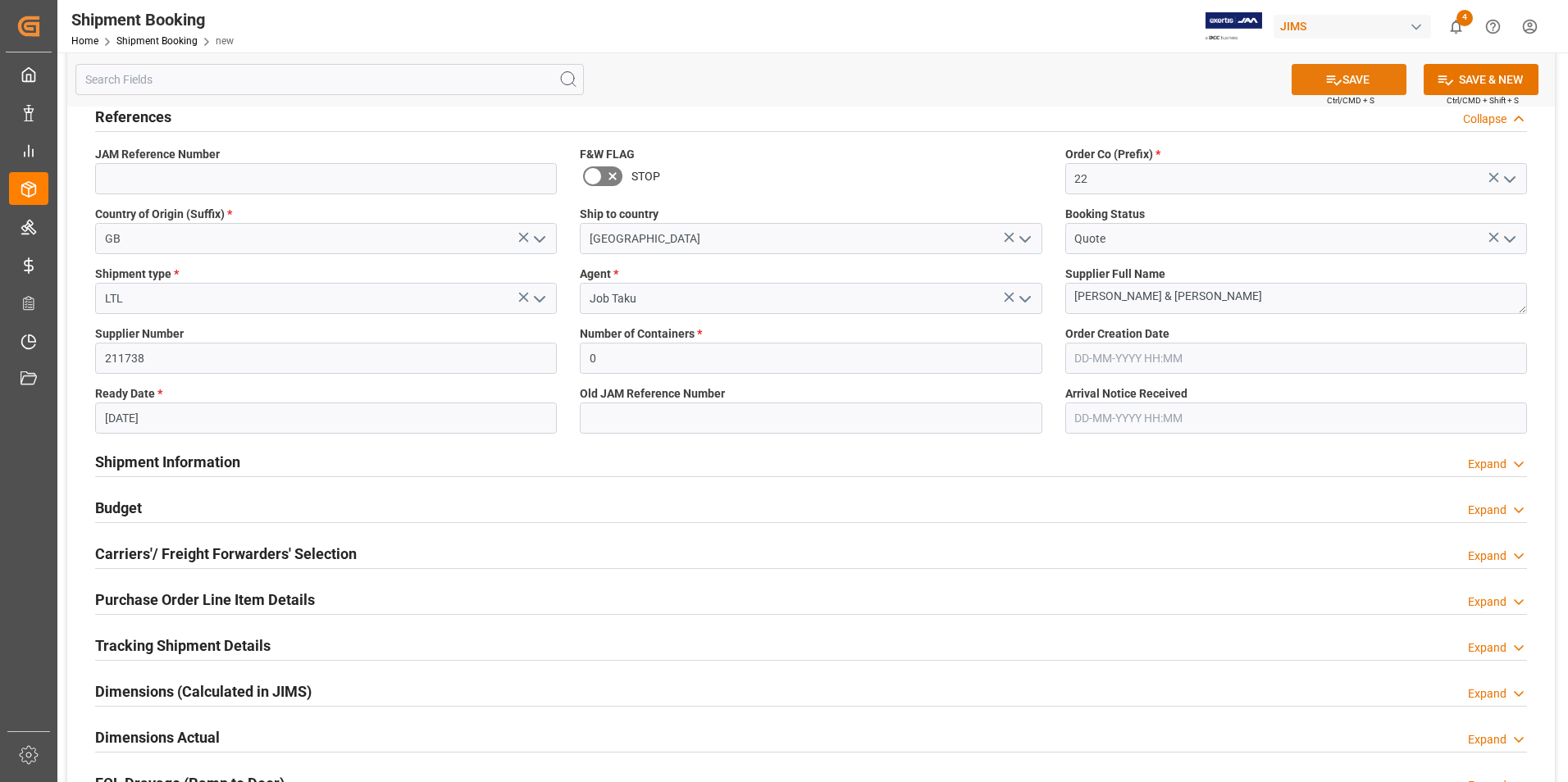
click at [1370, 80] on button "SAVE" at bounding box center [1349, 80] width 115 height 31
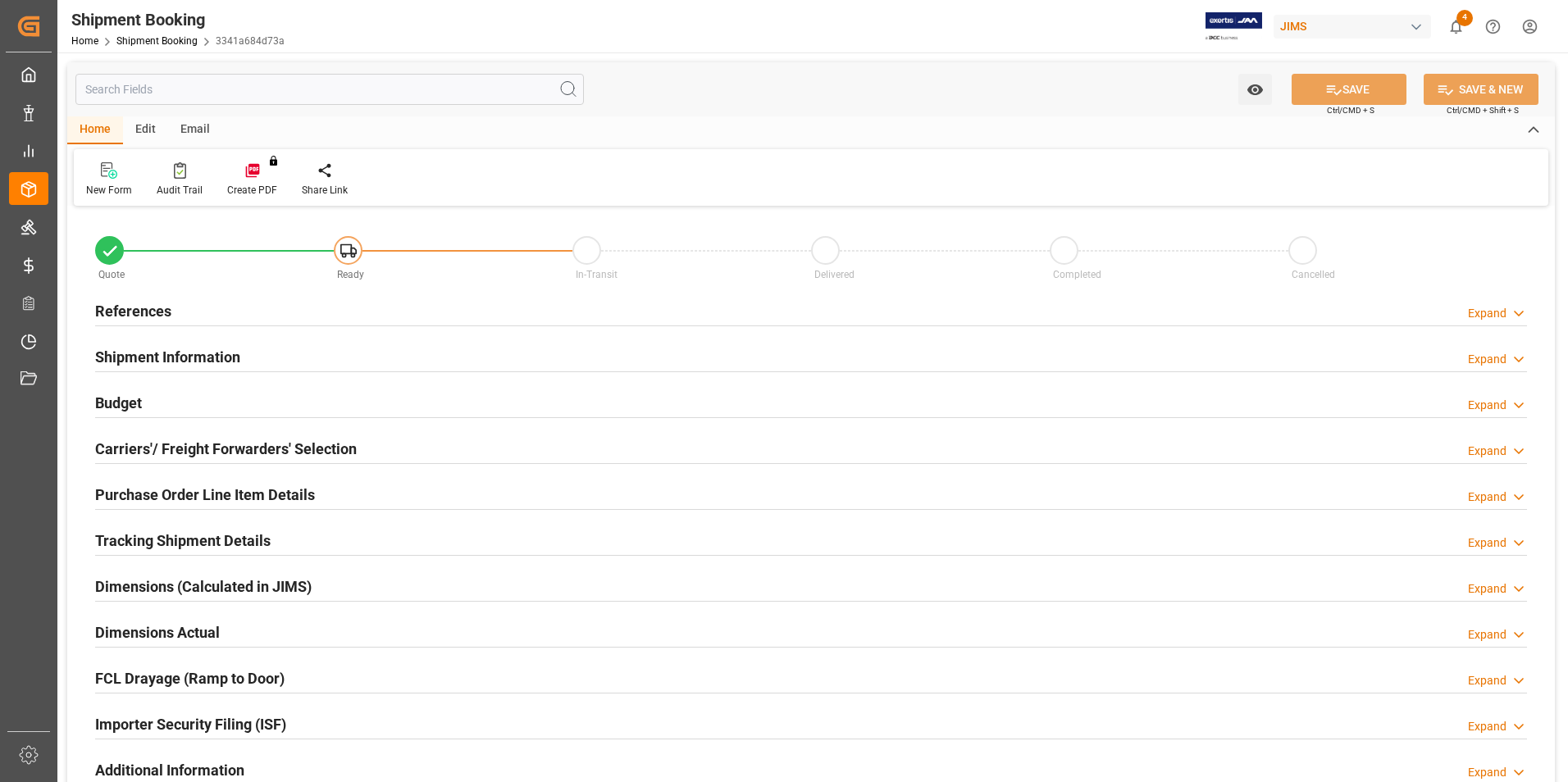
type input "0"
type input "[DATE]"
click at [156, 308] on h2 "References" at bounding box center [133, 310] width 76 height 22
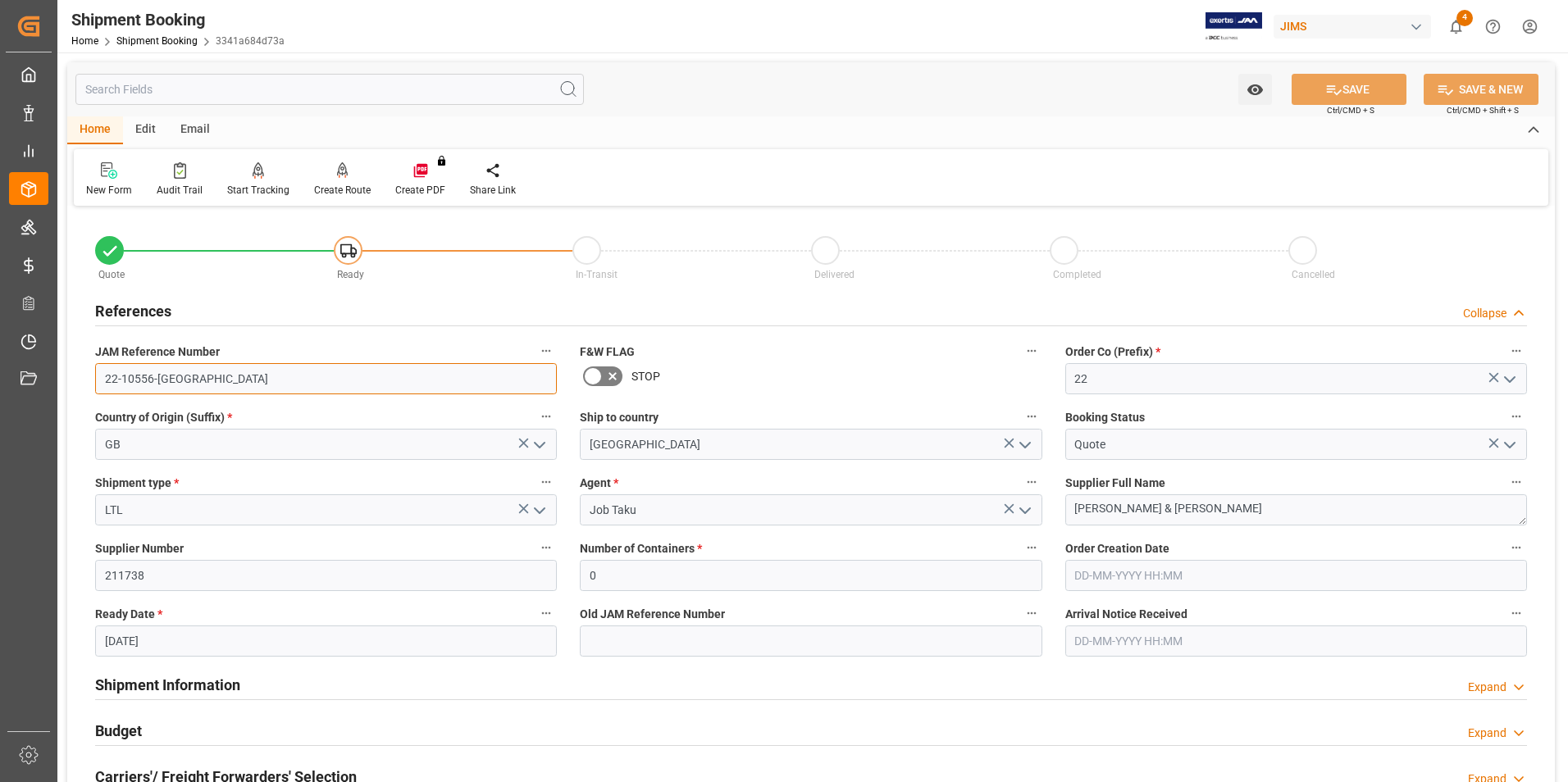
drag, startPoint x: 104, startPoint y: 381, endPoint x: 176, endPoint y: 372, distance: 72.6
click at [176, 372] on input "22-10556-GB" at bounding box center [325, 379] width 462 height 31
